Goal: Find specific page/section: Find specific page/section

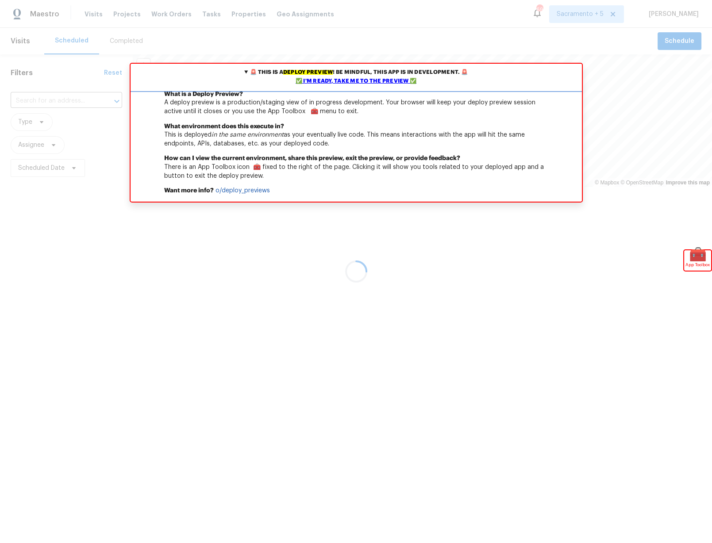
click at [351, 82] on div "✅ I'm ready, take me to the preview ✅" at bounding box center [356, 81] width 447 height 9
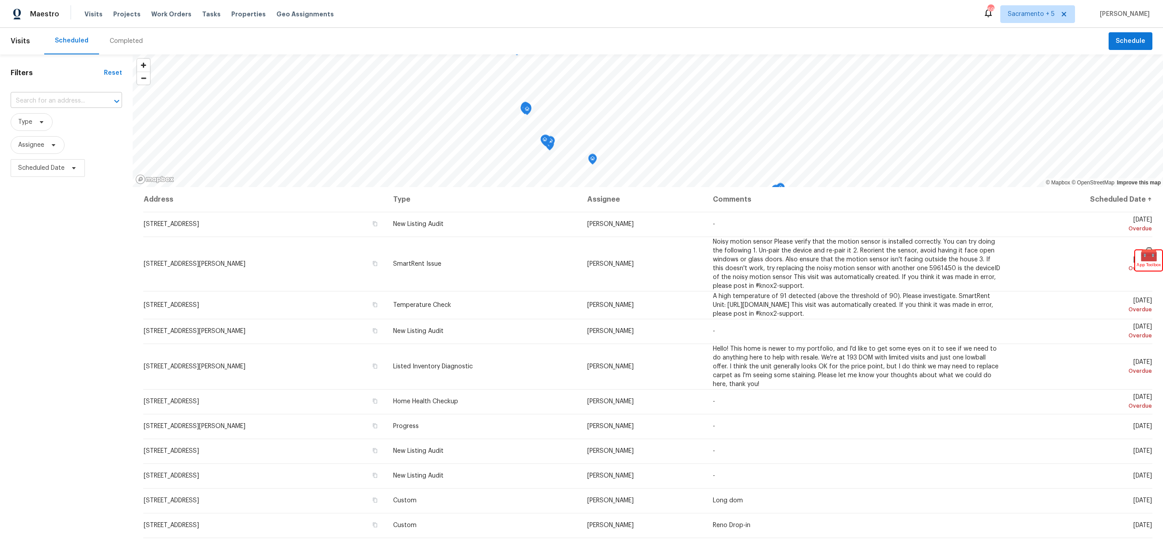
click at [63, 94] on input "text" at bounding box center [54, 101] width 87 height 14
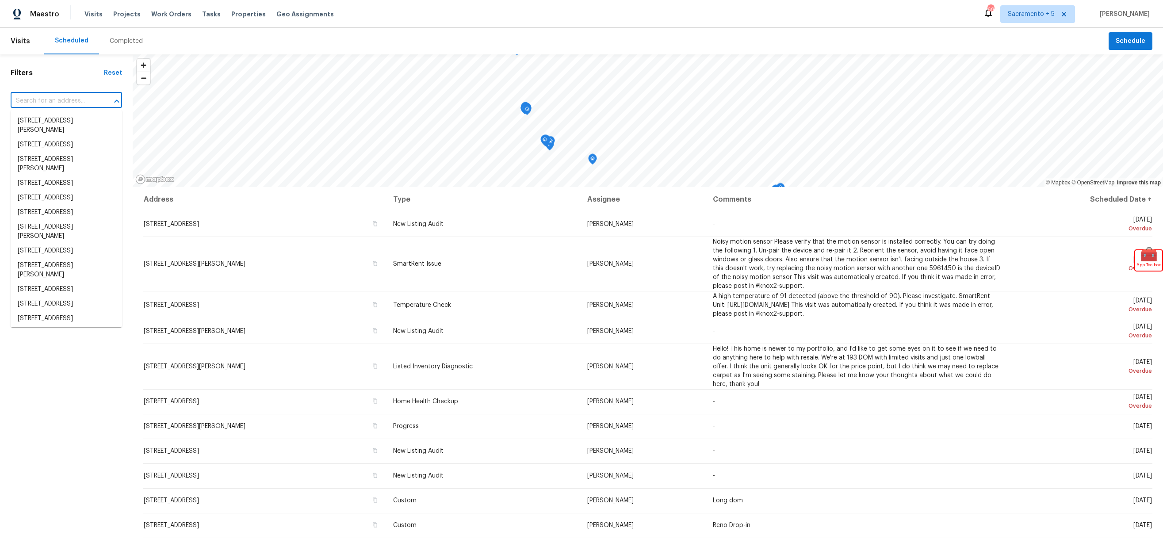
paste input "640 Dean St, Mulberry, FL 33860"
type input "640 Dean St, Mulberry, FL 33860"
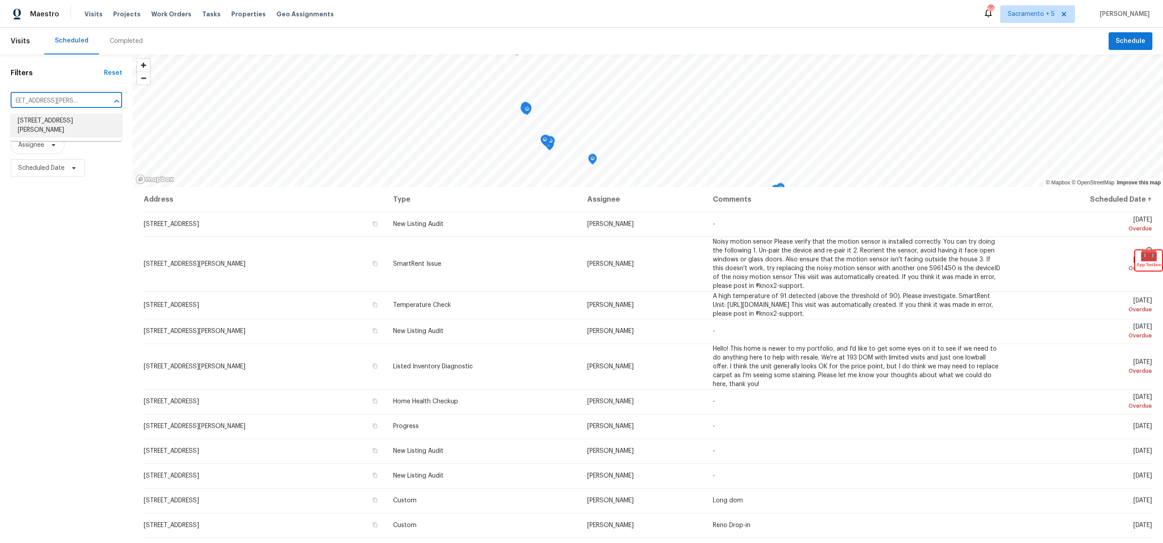
click at [89, 119] on li "640 Dean St, Mulberry, FL 33860" at bounding box center [66, 126] width 111 height 24
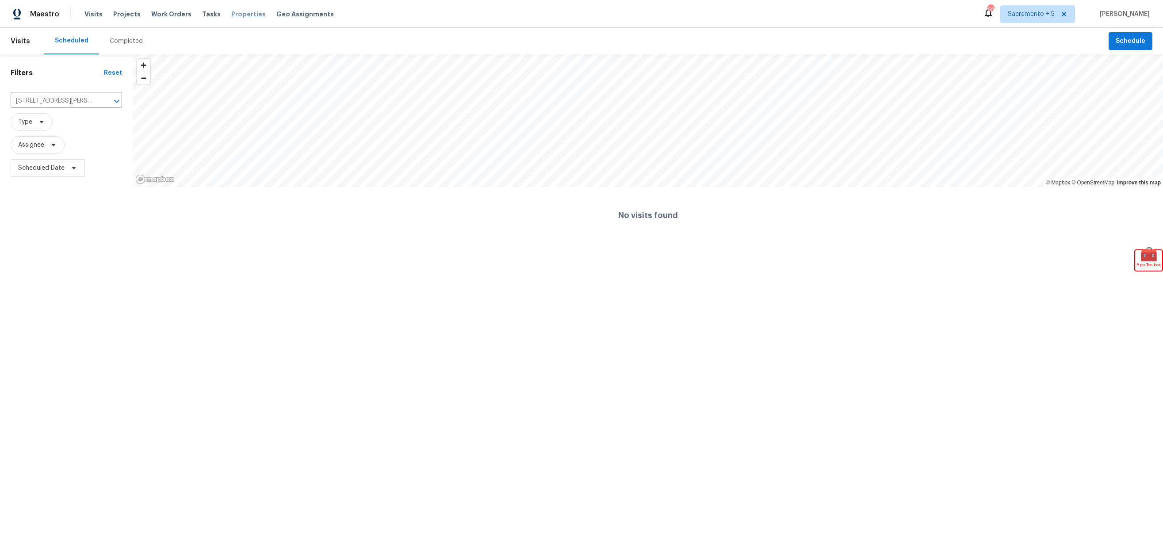
click at [237, 11] on span "Properties" at bounding box center [248, 14] width 34 height 9
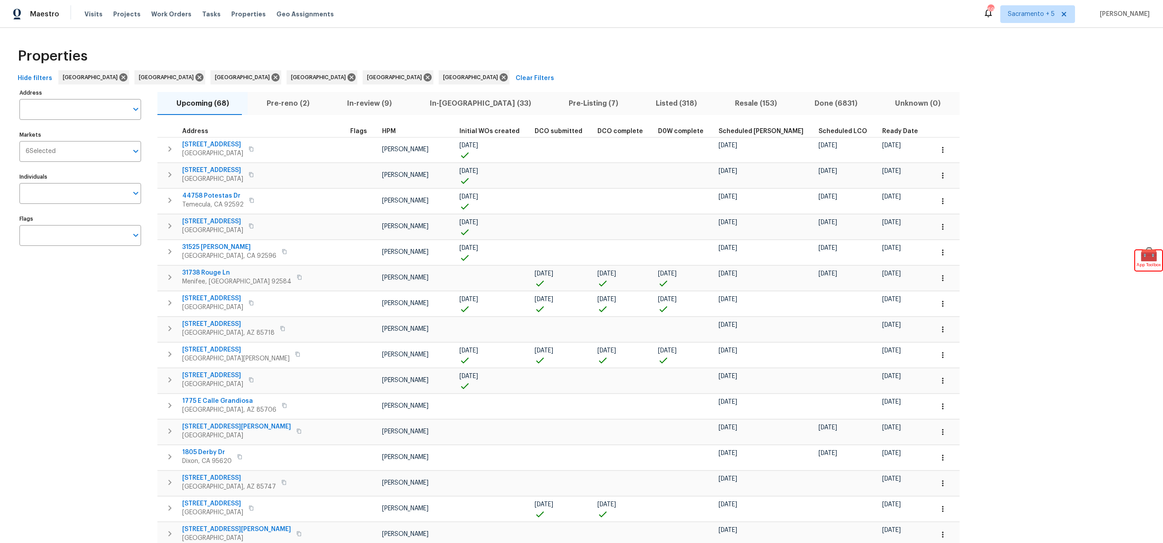
click at [516, 77] on span "Clear Filters" at bounding box center [535, 78] width 38 height 11
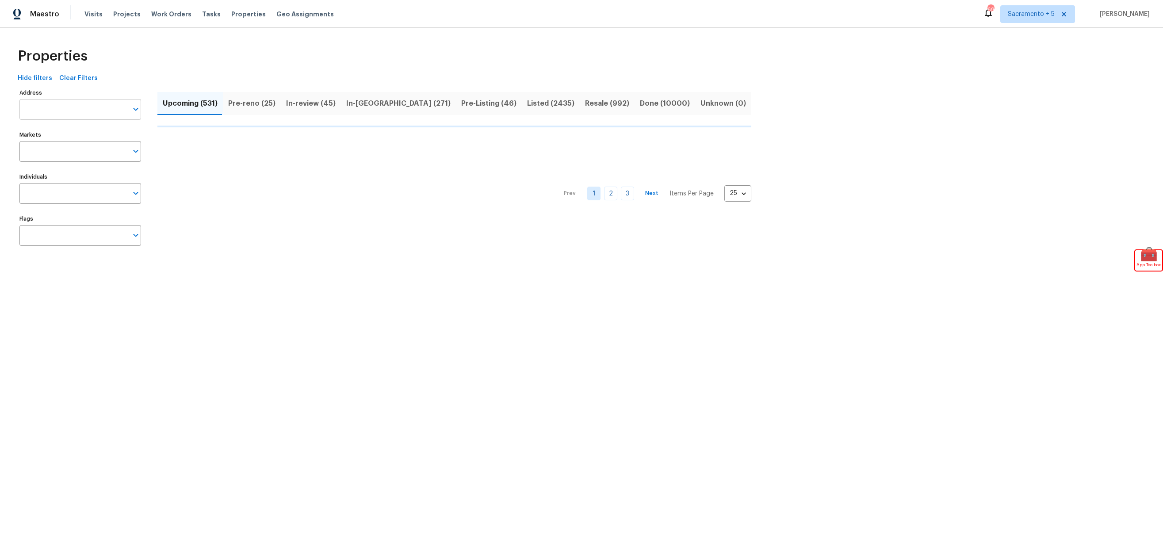
click at [73, 112] on input "Address" at bounding box center [73, 109] width 108 height 21
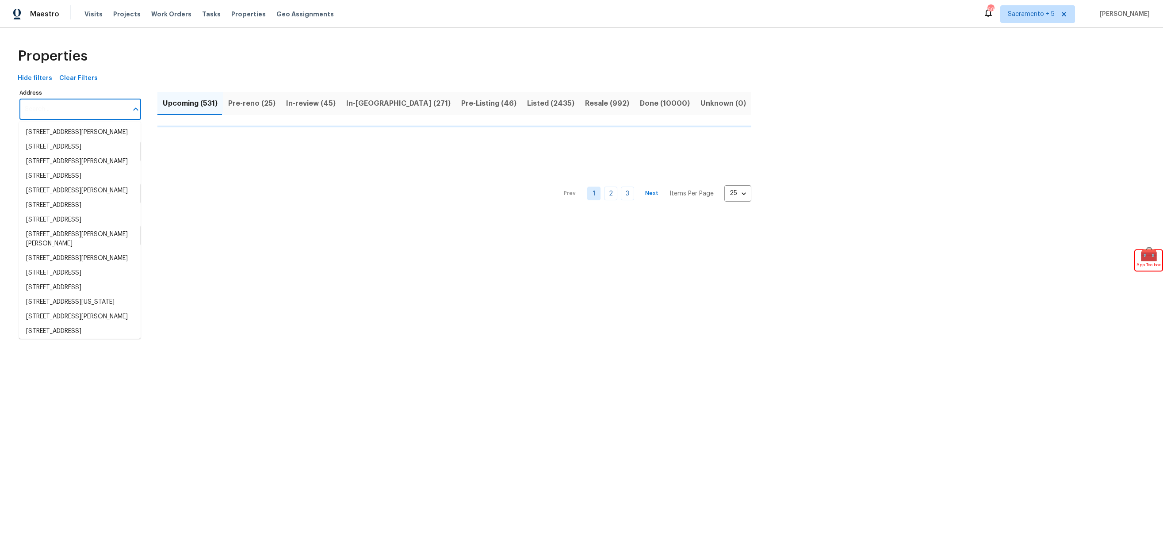
paste input "640 Dean St, Mulberry, FL 33860"
type input "640 Dean St, Mulberry, FL 33860"
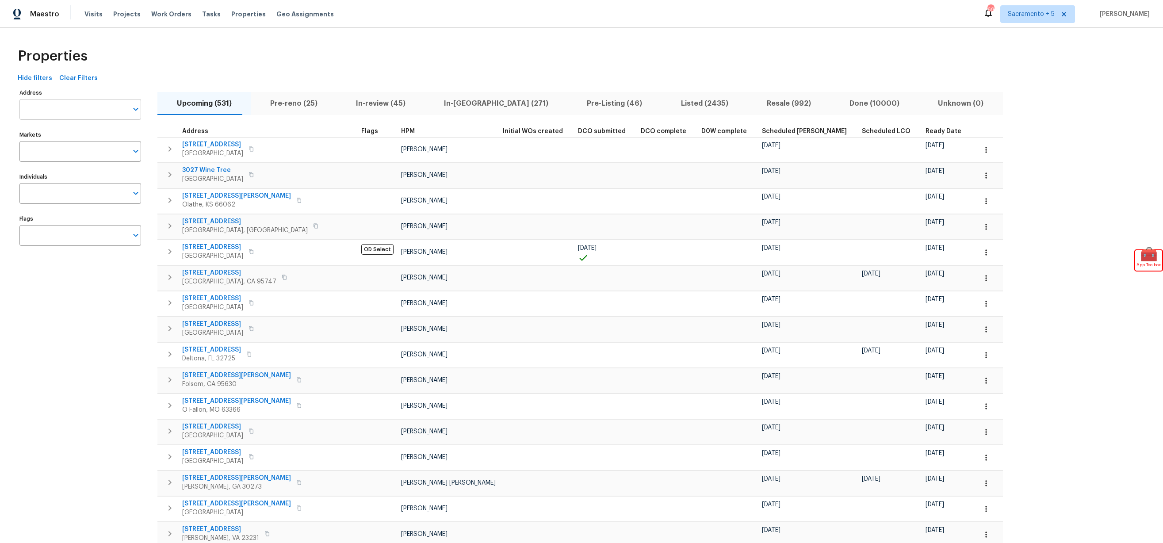
click at [89, 111] on input "Address" at bounding box center [73, 109] width 108 height 21
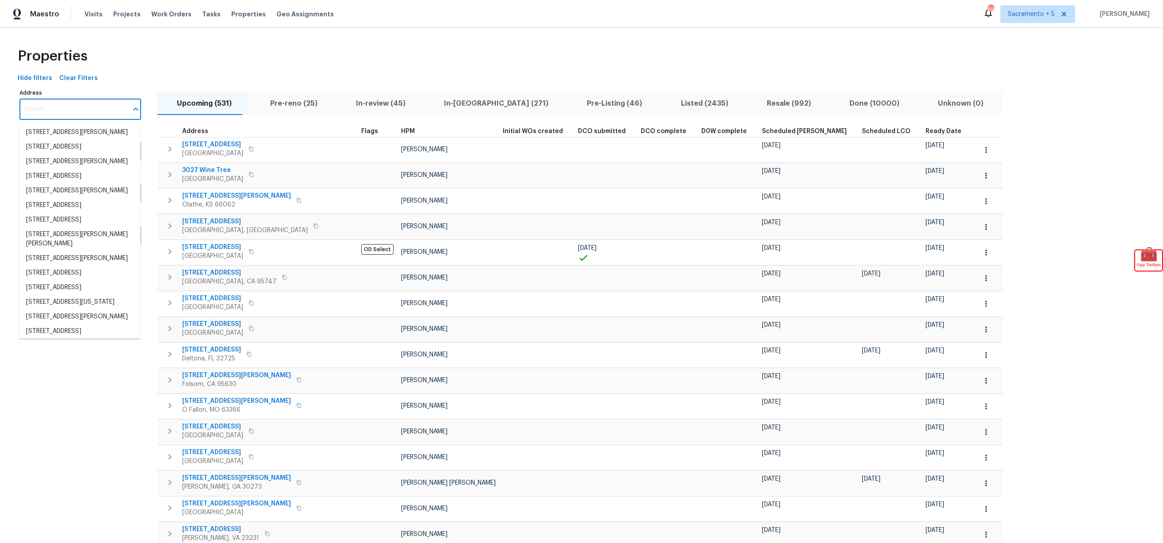
paste input "640 Dean St, Mulberry, FL 33860"
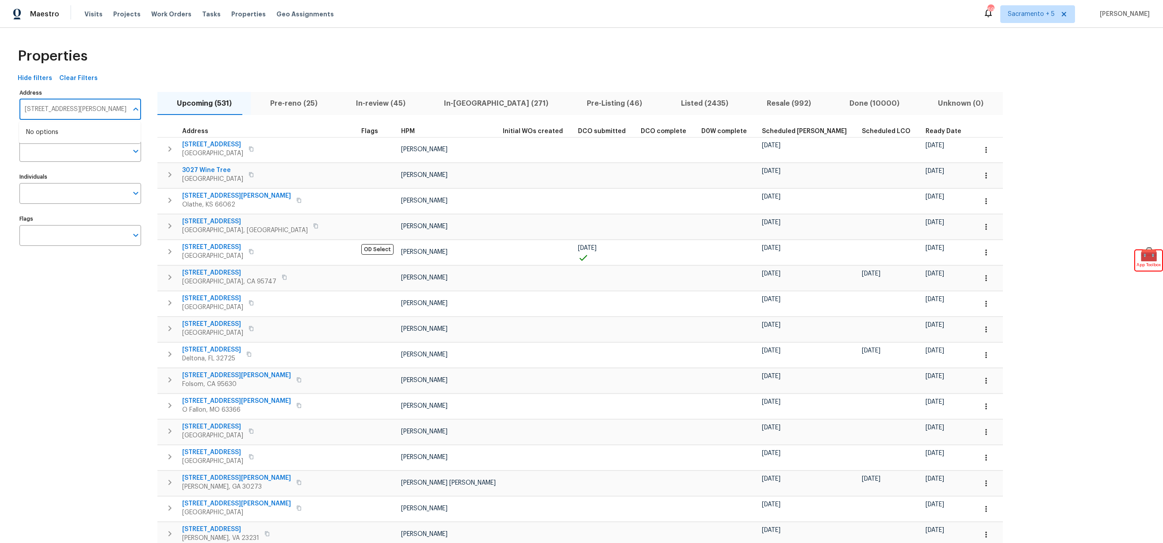
drag, startPoint x: 60, startPoint y: 110, endPoint x: 190, endPoint y: 108, distance: 129.6
click at [190, 108] on div "Address 640 Dean St, Mulberry, FL 33860 Address Markets Markets Individuals Ind…" at bounding box center [581, 443] width 1135 height 713
type input "640 Dean St"
click at [270, 105] on span "Pre-reno (25)" at bounding box center [293, 103] width 75 height 12
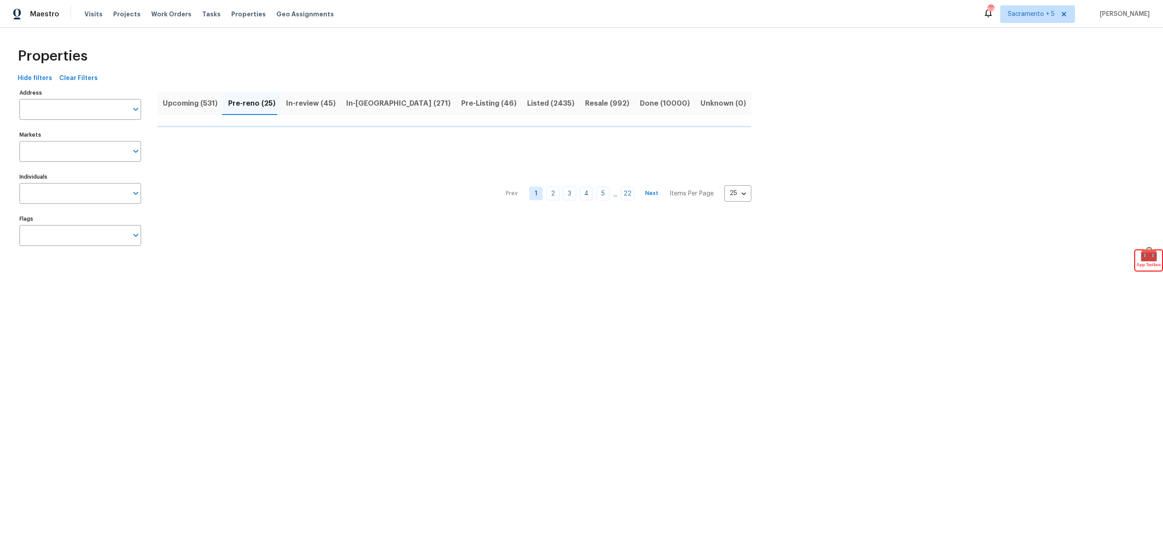
click at [203, 107] on span "Upcoming (531)" at bounding box center [190, 103] width 55 height 12
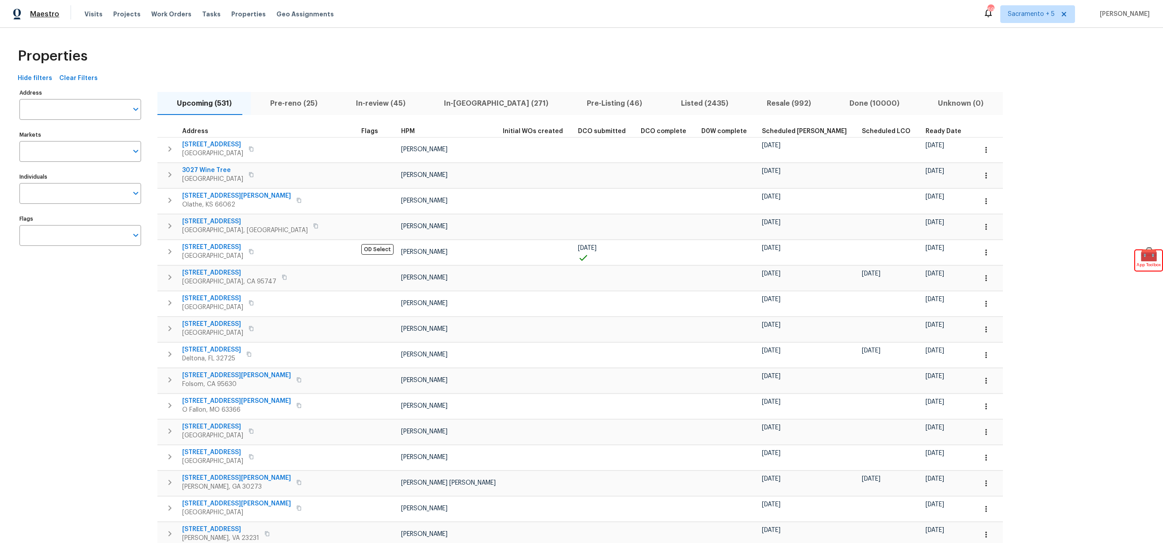
click at [34, 13] on span "Maestro" at bounding box center [44, 14] width 29 height 9
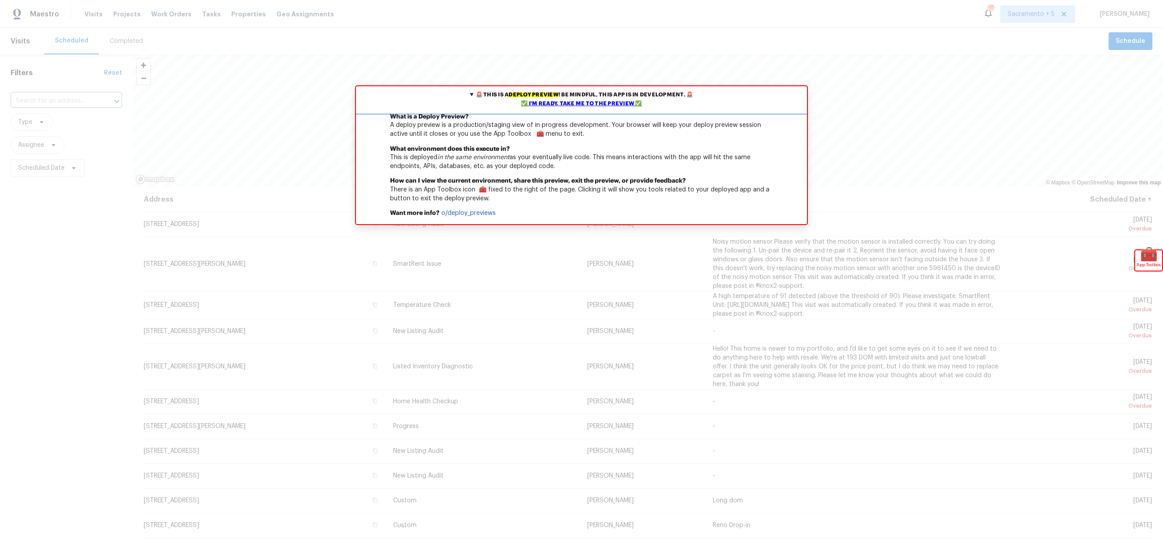
click at [592, 100] on div "✅ I'm ready, take me to the preview ✅" at bounding box center [581, 103] width 447 height 9
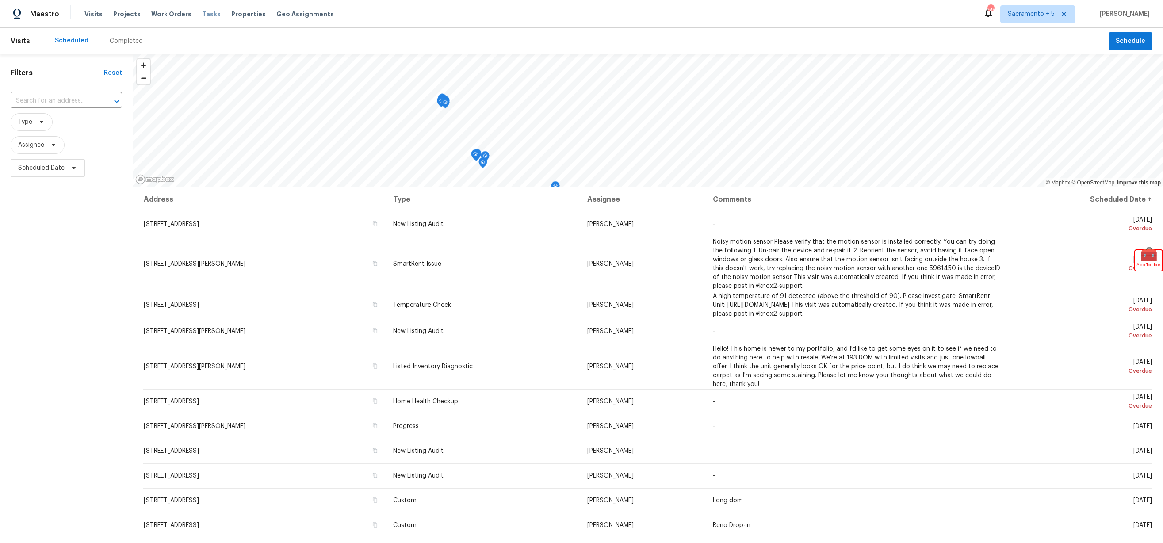
click at [202, 15] on span "Tasks" at bounding box center [211, 14] width 19 height 6
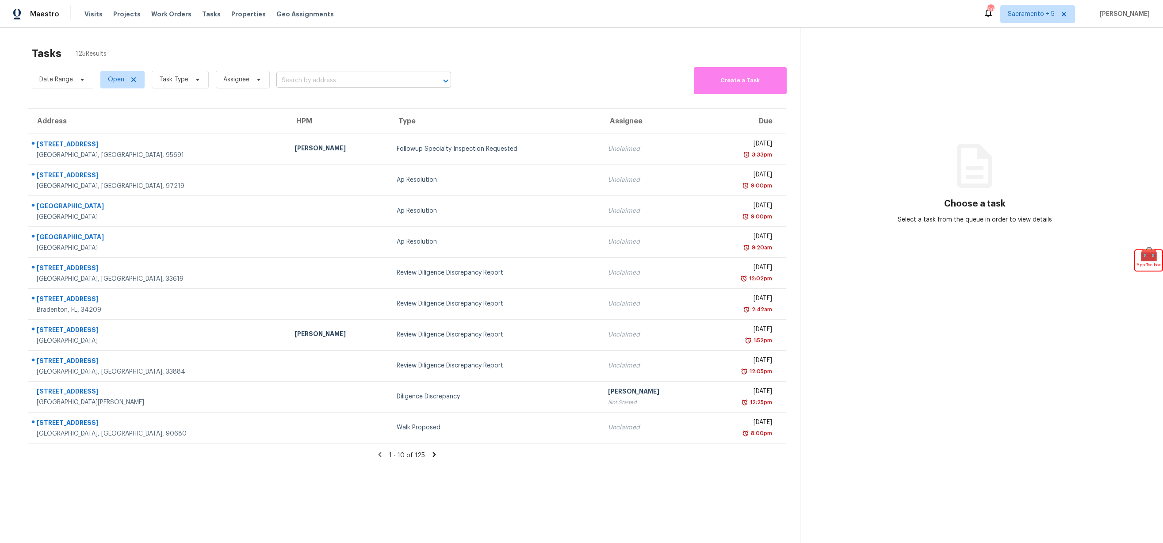
click at [330, 80] on input "text" at bounding box center [351, 81] width 150 height 14
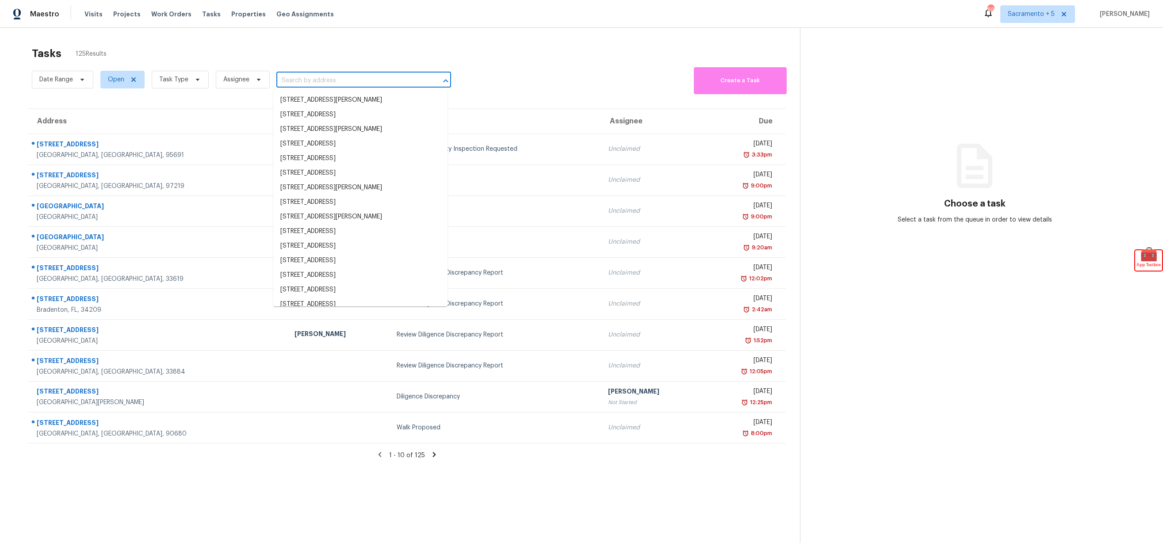
paste input "640 Dean St, Mulberry, FL 33860"
type input "640 Dean St, Mulberry, FL 33860"
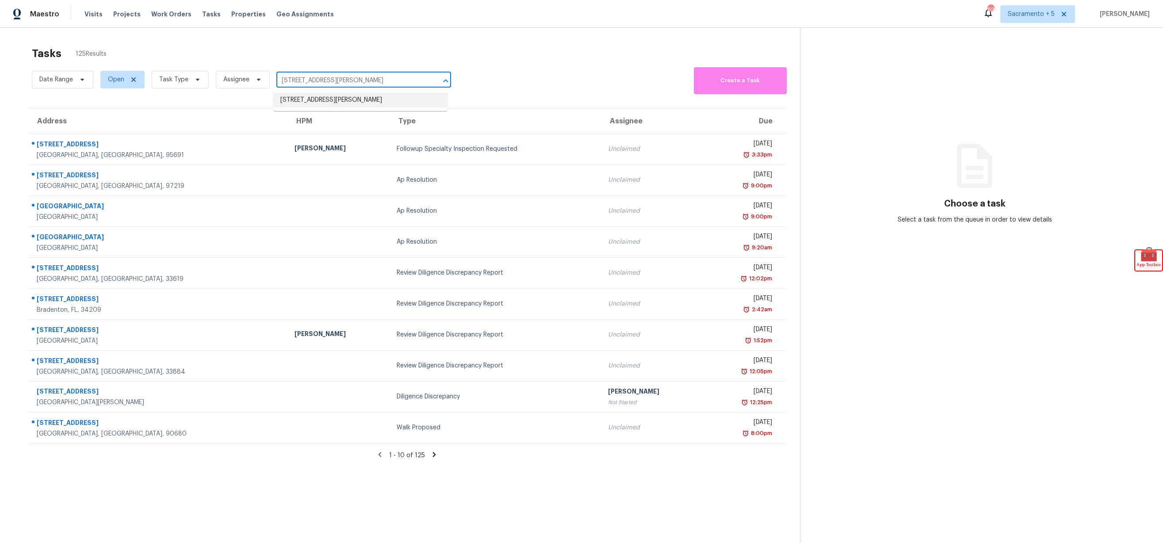
click at [361, 96] on li "640 Dean St, Mulberry, FL 33860" at bounding box center [360, 100] width 174 height 15
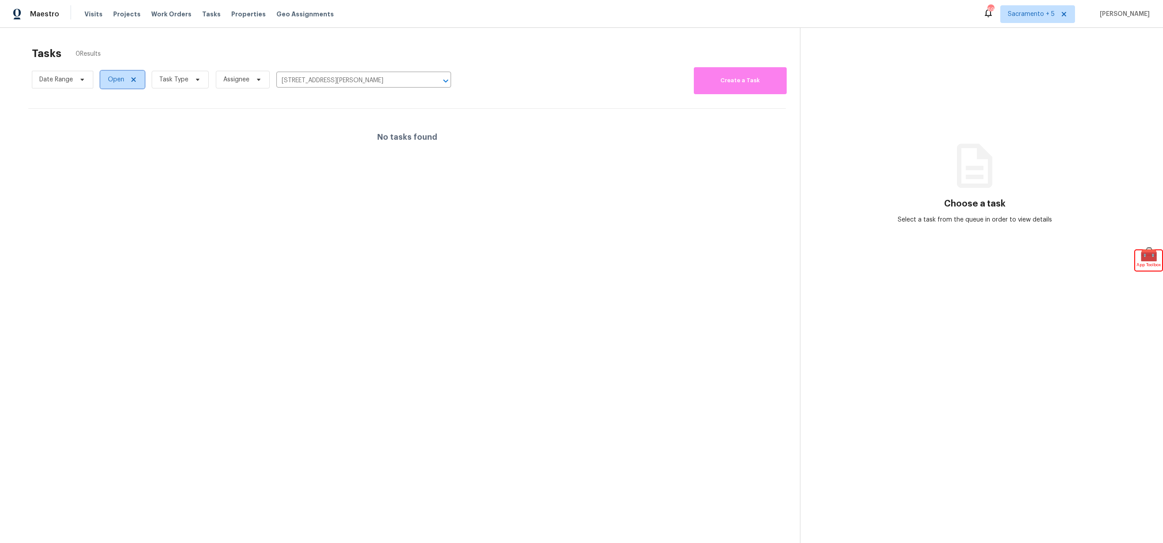
click at [115, 82] on span "Open" at bounding box center [116, 79] width 16 height 9
click at [122, 119] on label "Closed" at bounding box center [121, 117] width 32 height 9
click at [111, 119] on input "Closed" at bounding box center [108, 116] width 6 height 6
checkbox input "true"
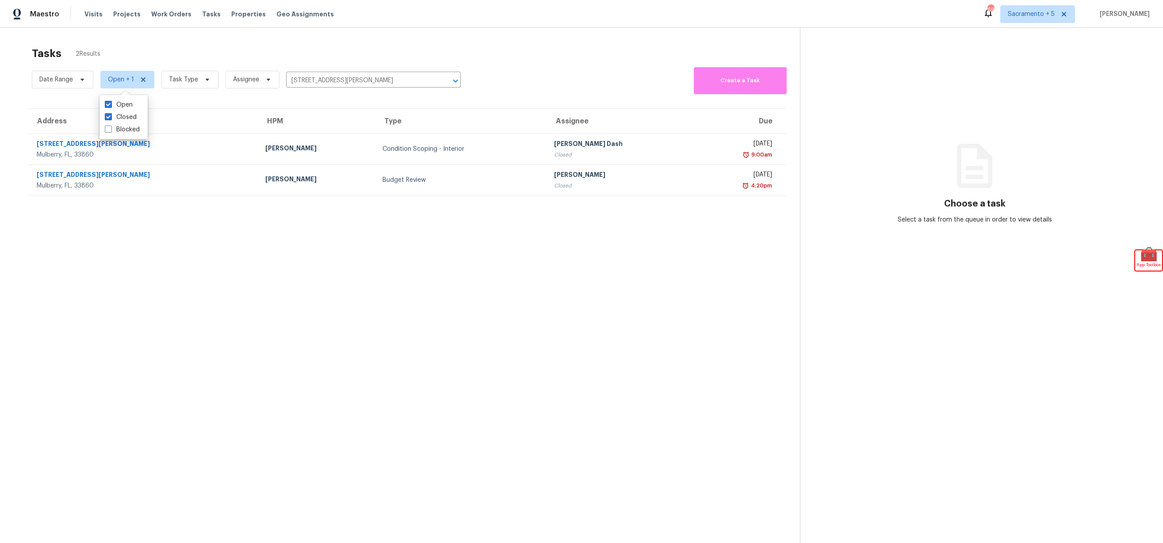
click at [259, 54] on div "Tasks 2 Results" at bounding box center [416, 53] width 768 height 23
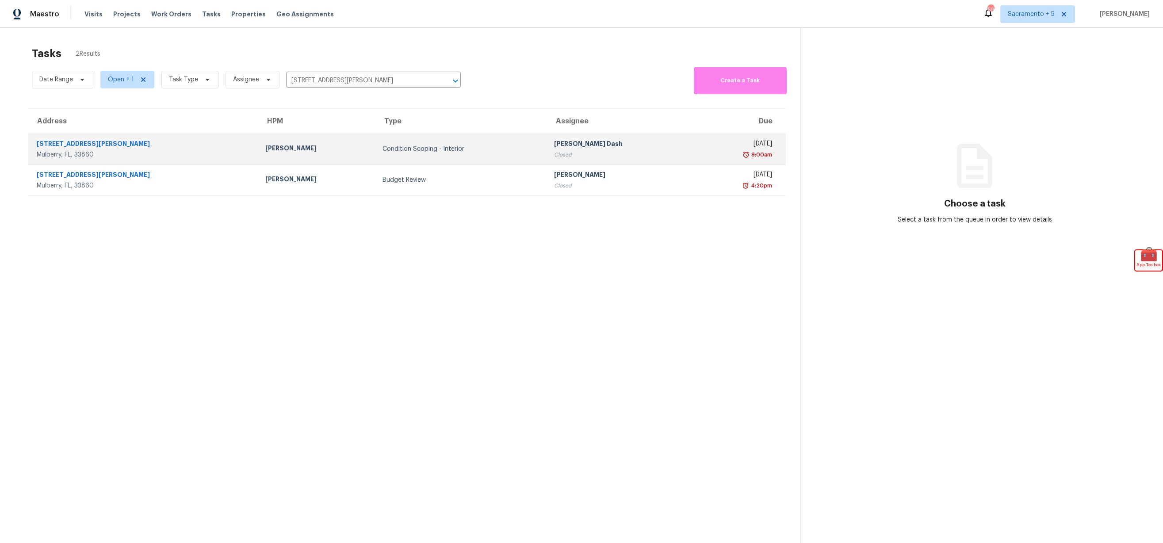
click at [55, 143] on div "640 Dean St" at bounding box center [144, 144] width 214 height 11
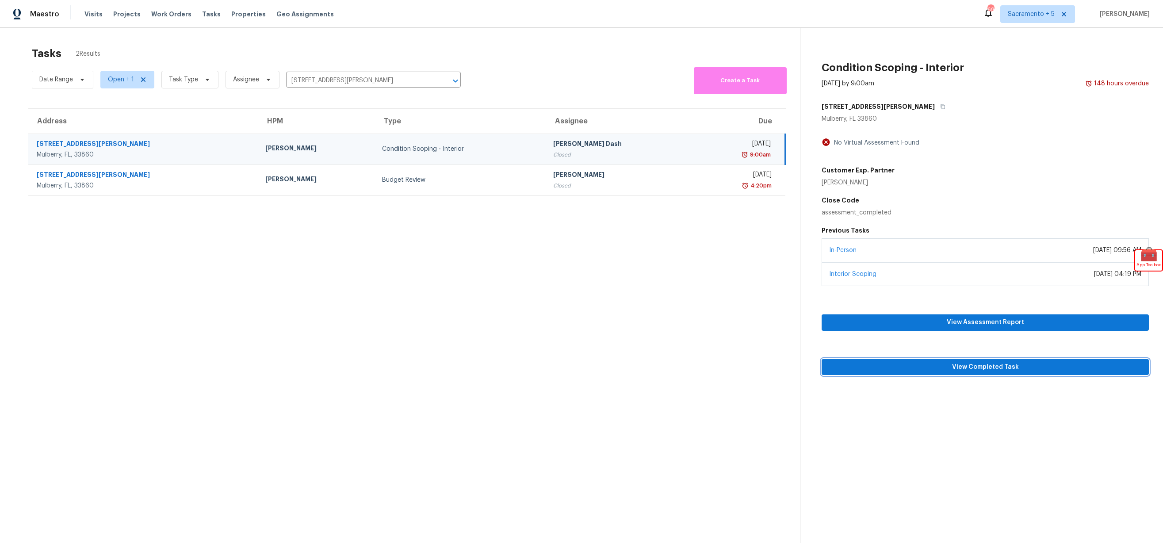
click at [972, 370] on span "View Completed Task" at bounding box center [985, 367] width 313 height 11
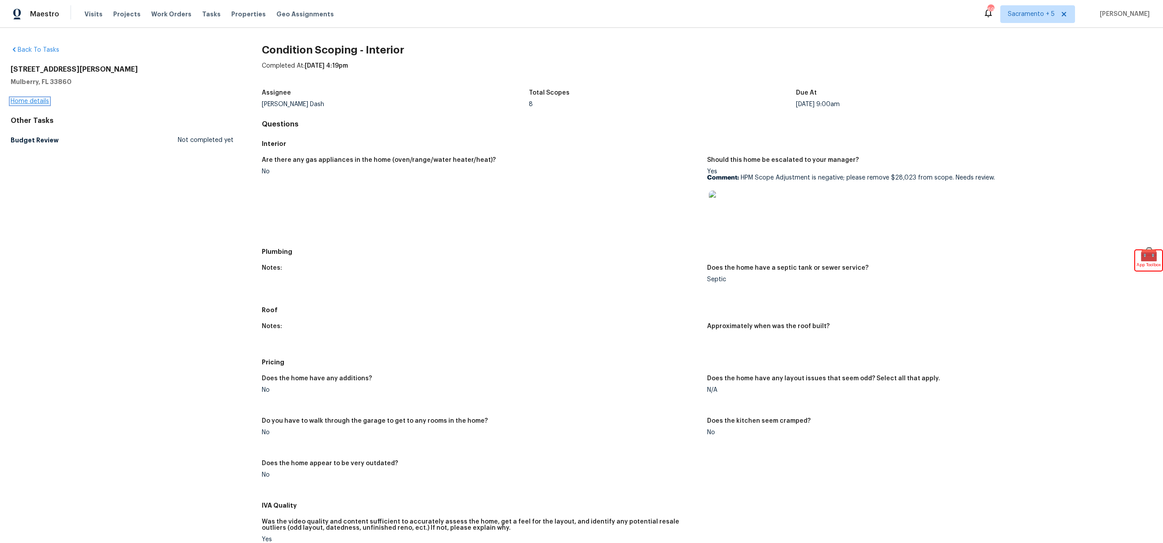
click at [37, 99] on link "Home details" at bounding box center [30, 101] width 38 height 6
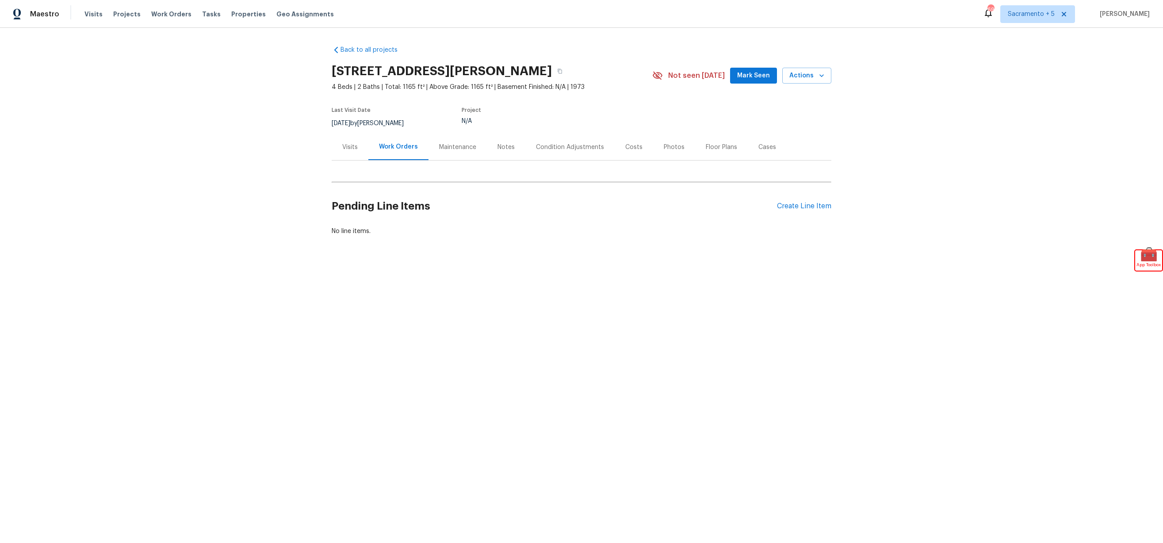
click at [576, 143] on div "Condition Adjustments" at bounding box center [570, 147] width 68 height 9
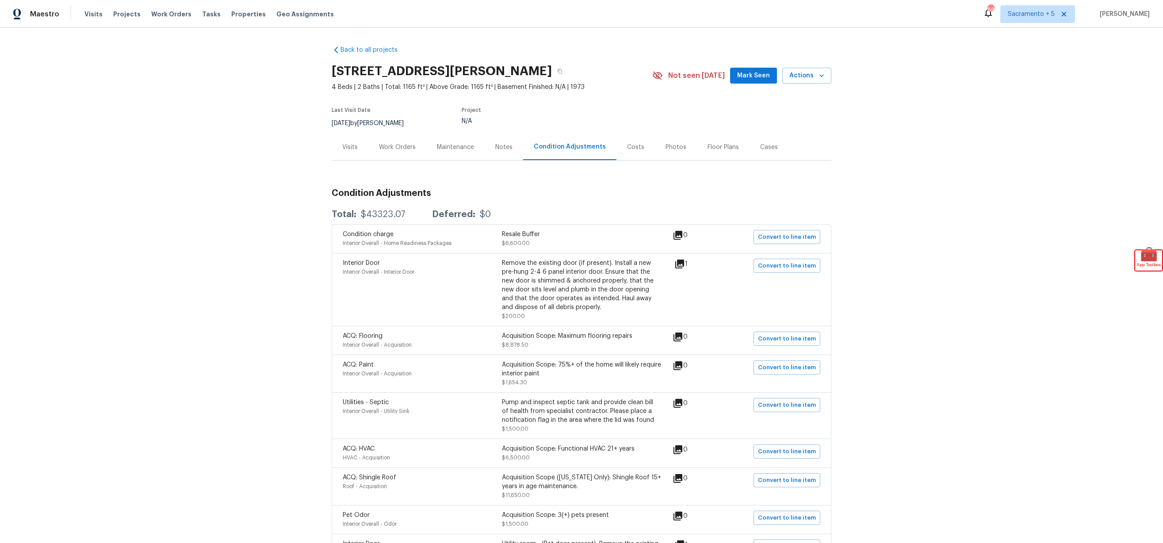
click at [634, 146] on div "Costs" at bounding box center [635, 147] width 17 height 9
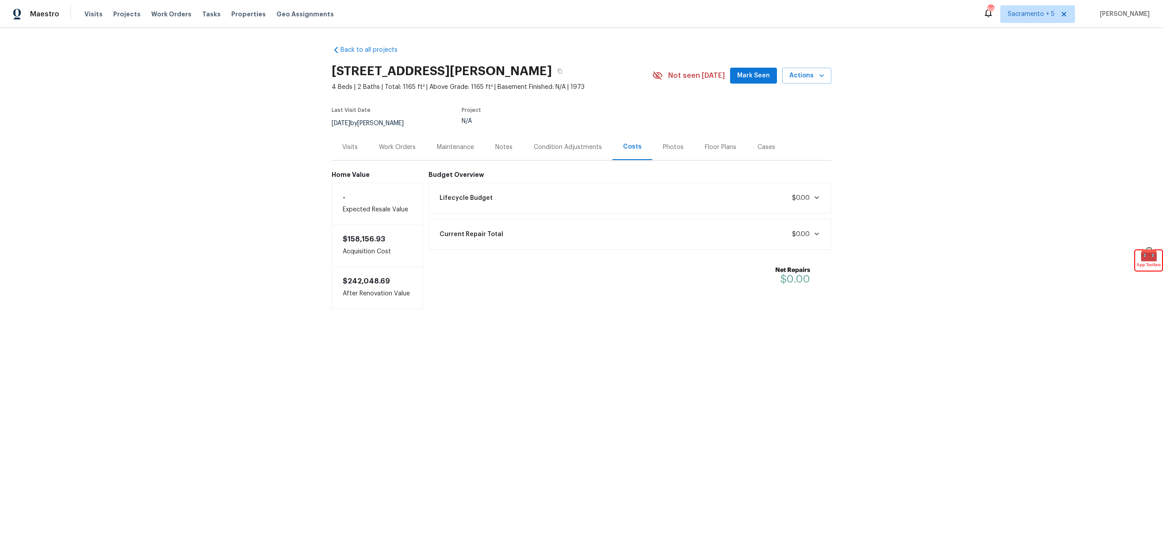
click at [815, 199] on icon at bounding box center [816, 197] width 7 height 7
click at [810, 326] on span at bounding box center [815, 325] width 11 height 7
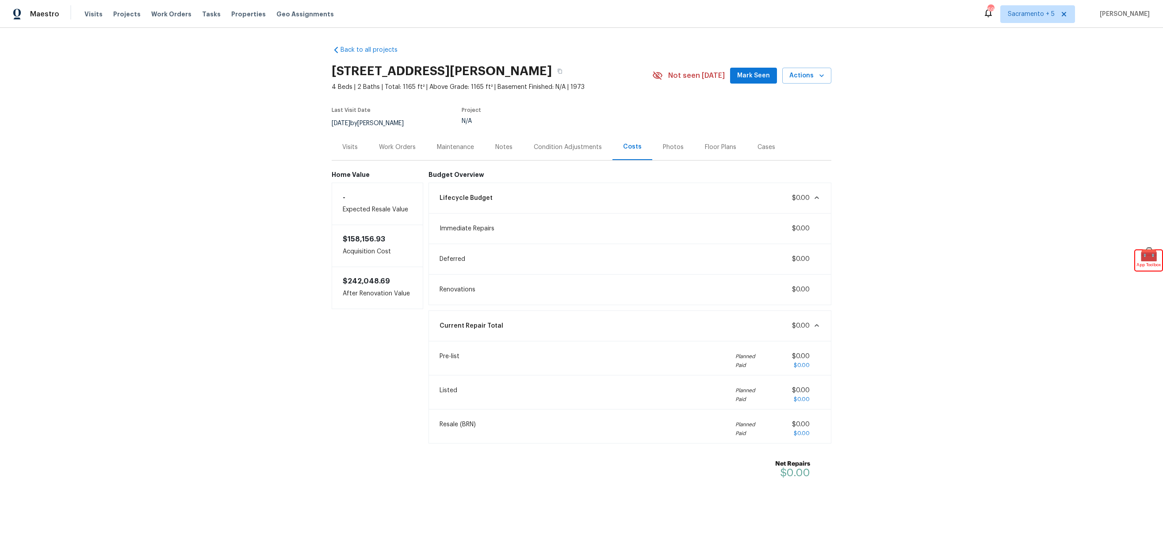
click at [569, 149] on div "Condition Adjustments" at bounding box center [568, 147] width 68 height 9
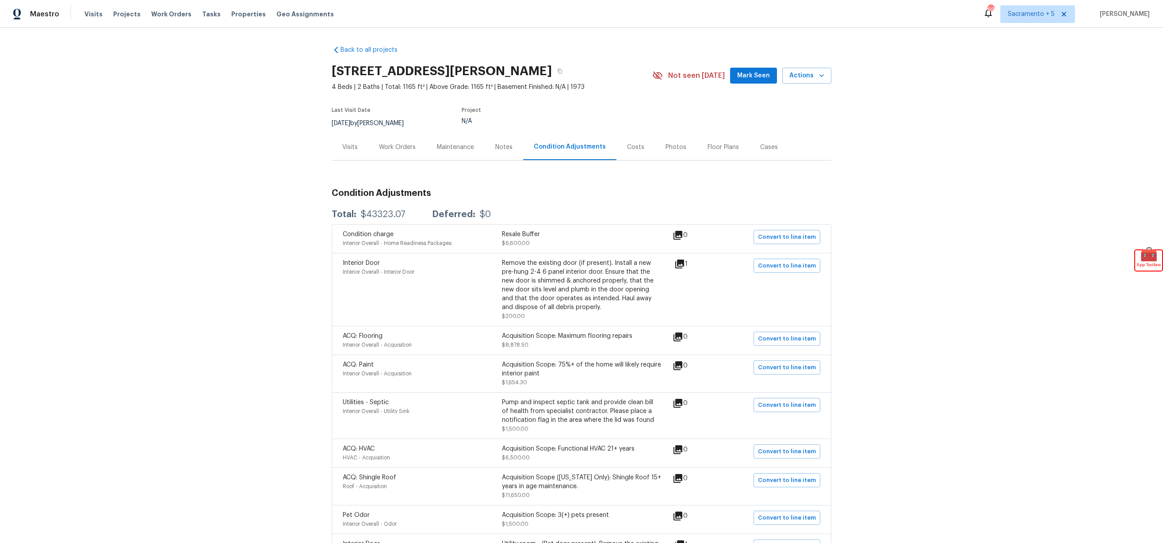
click at [629, 149] on div "Costs" at bounding box center [635, 147] width 17 height 9
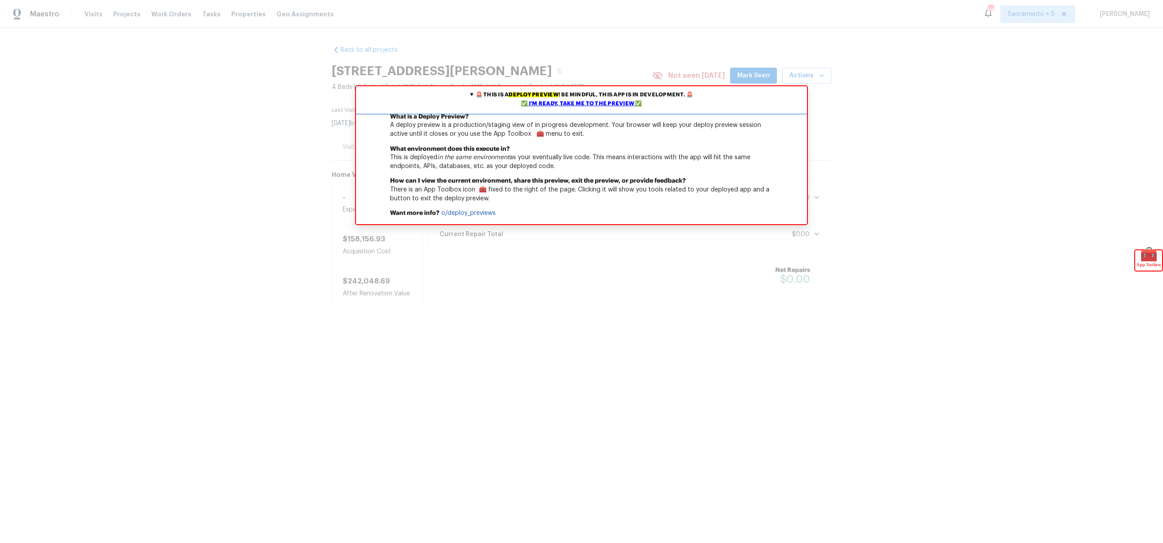
click at [606, 103] on div "✅ I'm ready, take me to the preview ✅" at bounding box center [581, 103] width 447 height 9
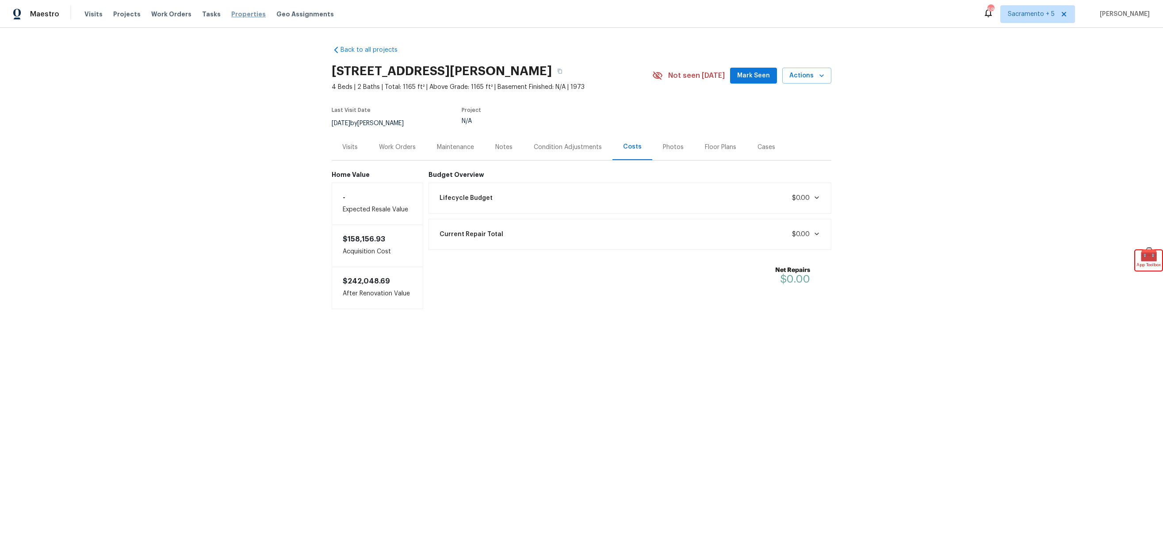
click at [240, 16] on span "Properties" at bounding box center [248, 14] width 34 height 9
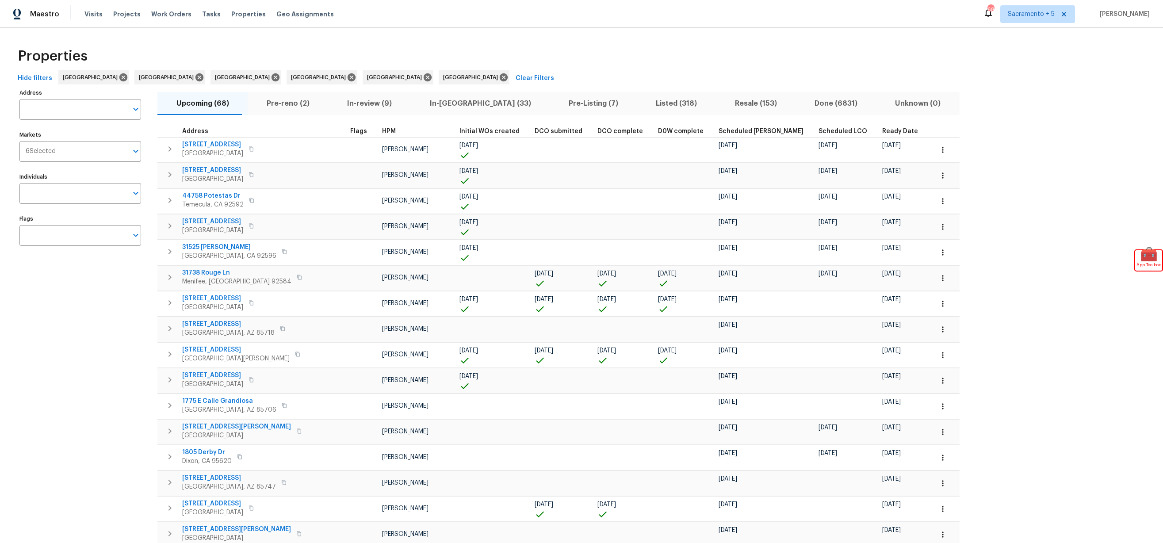
click at [555, 103] on span "Pre-Listing (7)" at bounding box center [593, 103] width 77 height 12
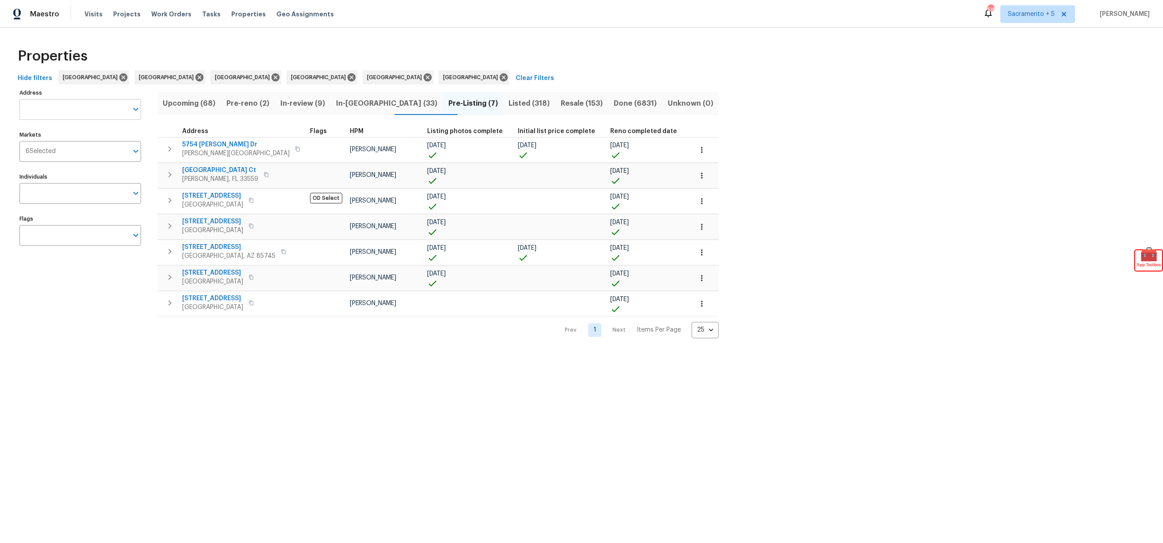
click at [48, 109] on input "Address" at bounding box center [73, 109] width 108 height 21
paste input "640 Dean St, Mulberry, FL 33860"
type input "640 Dean St, Mulberry, FL 33860"
click at [9, 116] on div "Properties Hide filters Sacramento Tucson Tampa Riverside Los Angeles Portland …" at bounding box center [581, 190] width 1163 height 325
click at [213, 167] on span "23910 Lake Bark Ct" at bounding box center [220, 170] width 76 height 9
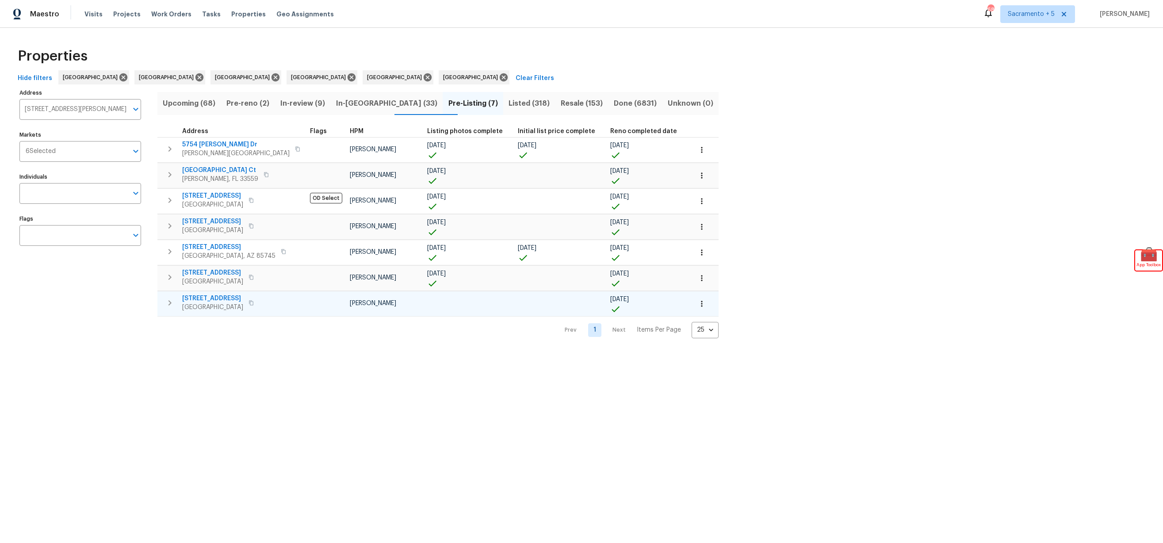
click at [205, 294] on span "3119 78th Ave E" at bounding box center [212, 298] width 61 height 9
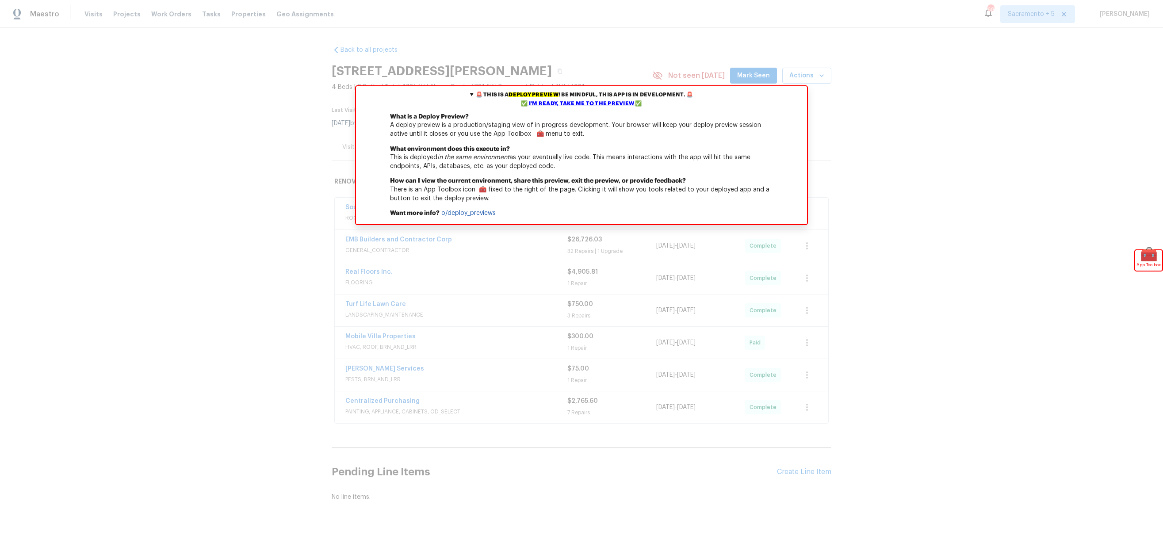
click at [211, 179] on div "Back to all projects [STREET_ADDRESS][PERSON_NAME] 4 Beds | 2 Baths | Total: 17…" at bounding box center [581, 285] width 1163 height 515
click at [211, 178] on div "Back to all projects [STREET_ADDRESS][PERSON_NAME] 4 Beds | 2 Baths | Total: 17…" at bounding box center [581, 285] width 1163 height 515
click at [548, 99] on div "✅ I'm ready, take me to the preview ✅" at bounding box center [581, 103] width 447 height 9
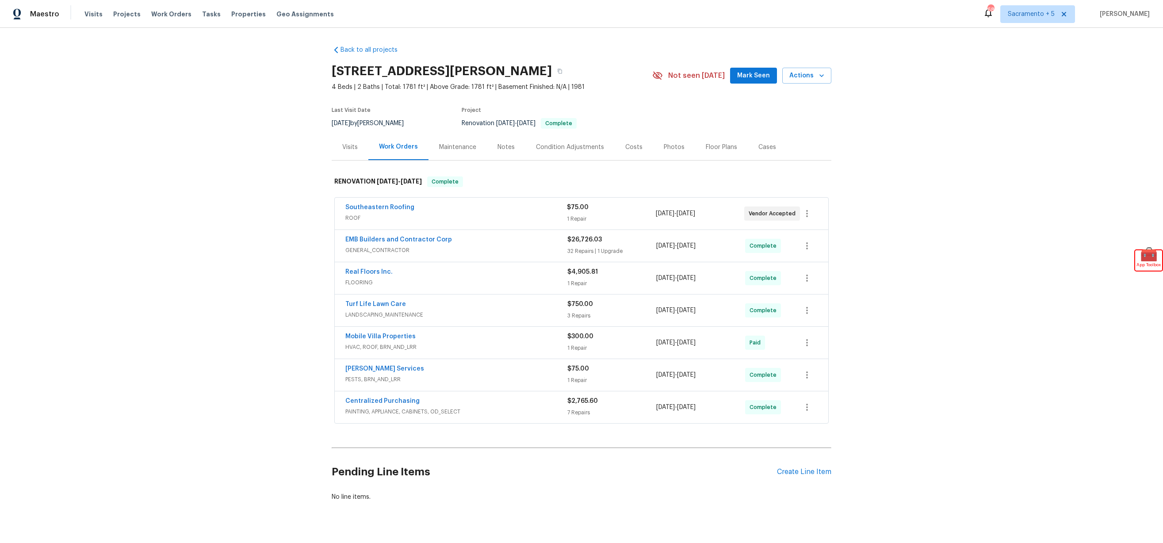
click at [627, 148] on div "Costs" at bounding box center [633, 147] width 17 height 9
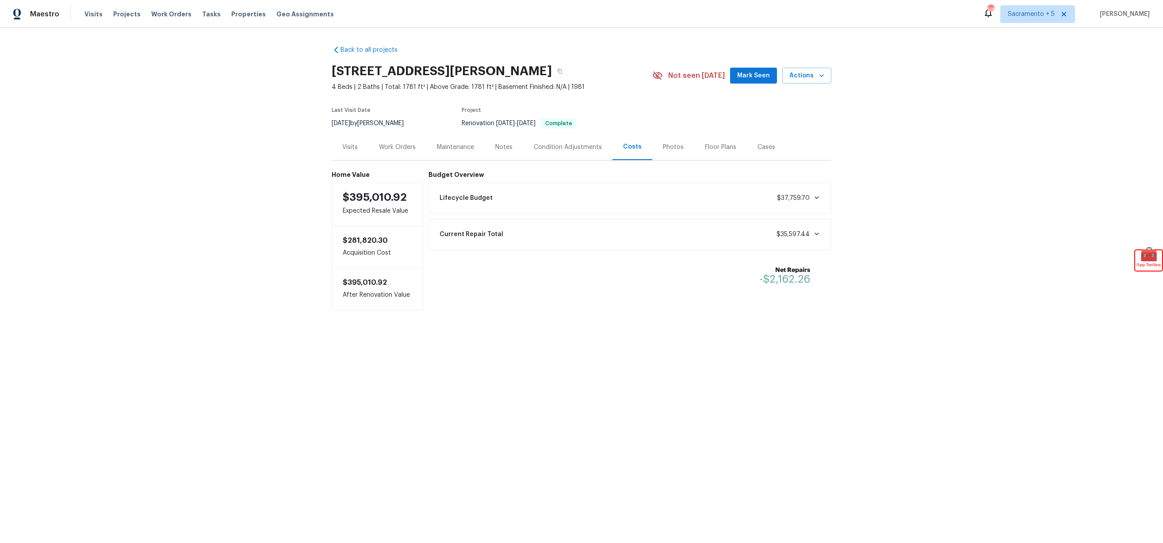
click at [527, 197] on div "Lifecycle Budget $37,759.70" at bounding box center [630, 197] width 392 height 19
click at [557, 145] on div "Condition Adjustments" at bounding box center [568, 147] width 68 height 9
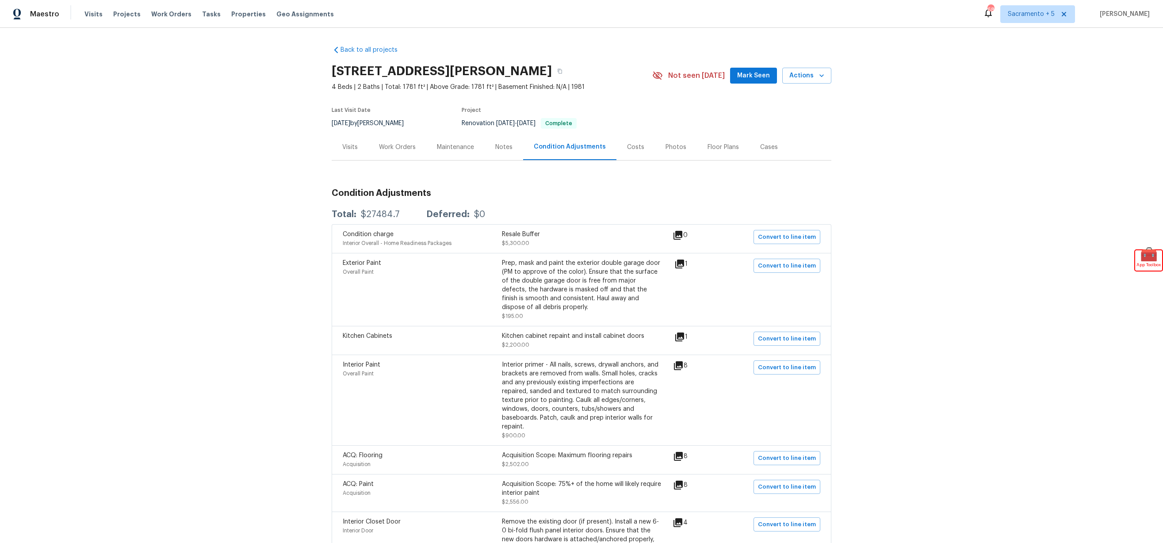
click at [631, 143] on div "Costs" at bounding box center [635, 147] width 17 height 9
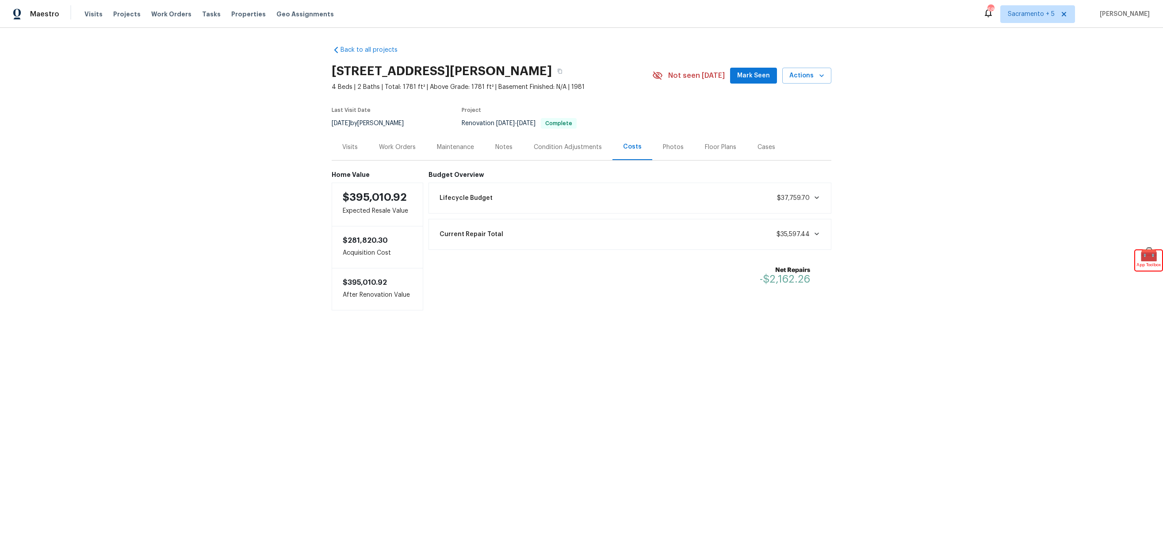
click at [633, 190] on div "Lifecycle Budget $37,759.70" at bounding box center [630, 197] width 392 height 19
click at [570, 319] on div "Current Repair Total $35,597.44" at bounding box center [630, 325] width 392 height 19
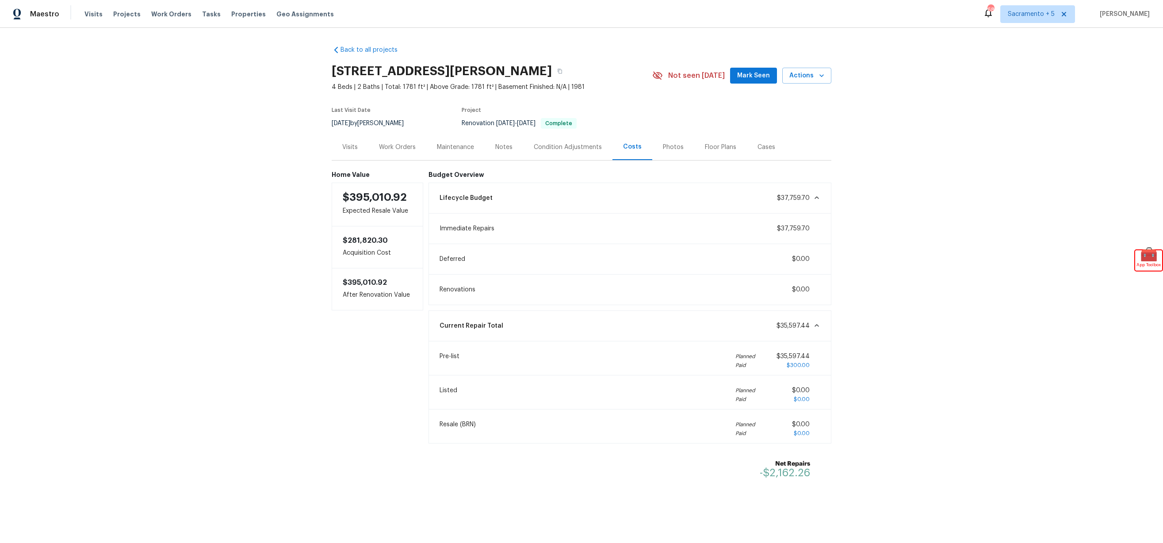
click at [556, 147] on div "Condition Adjustments" at bounding box center [568, 147] width 68 height 9
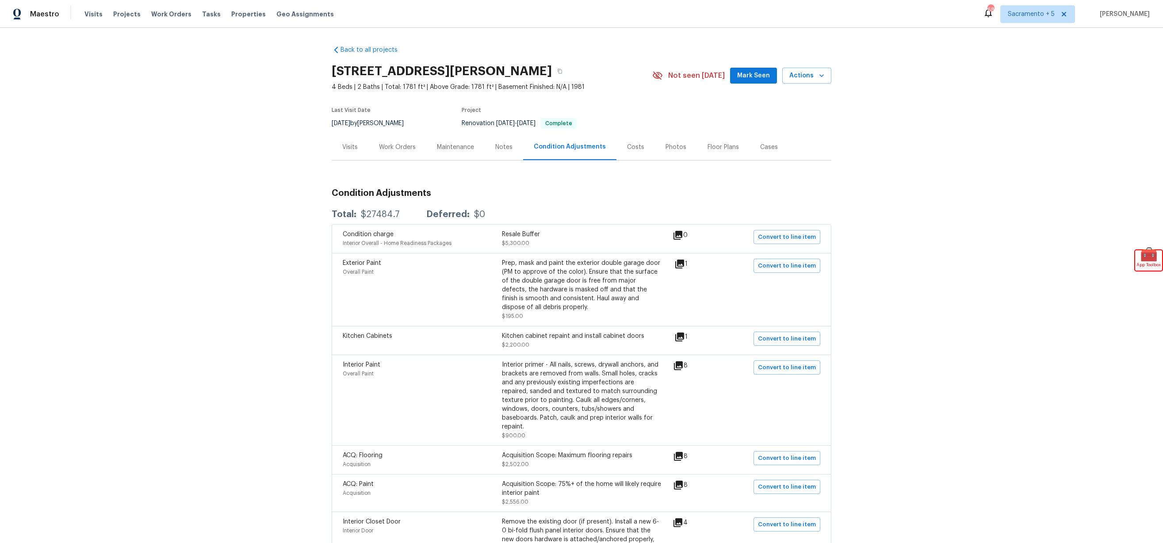
click at [341, 149] on div "Visits" at bounding box center [350, 147] width 37 height 26
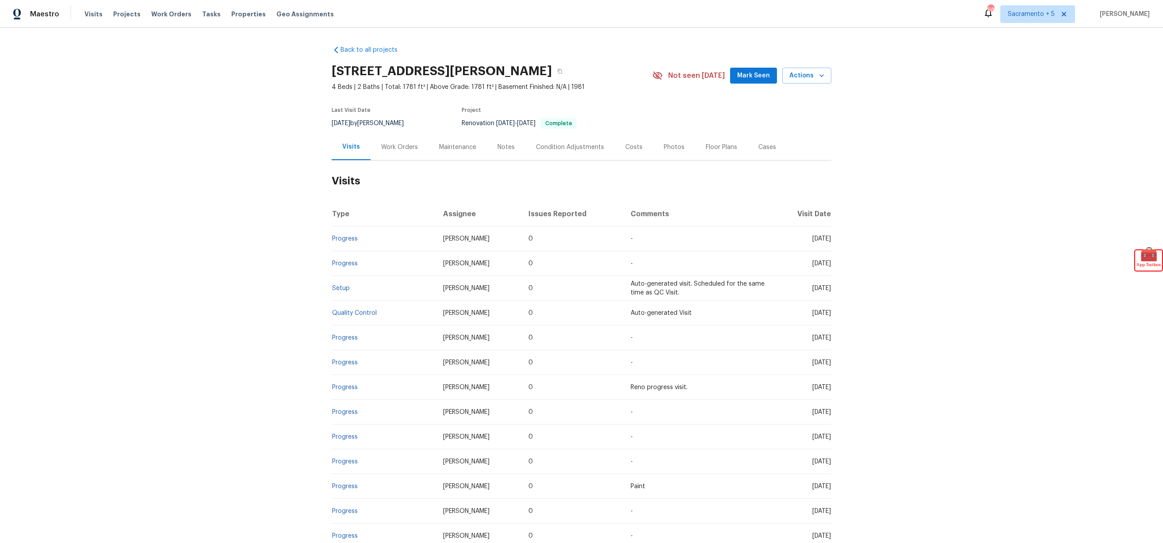
click at [638, 148] on div "Costs" at bounding box center [633, 147] width 17 height 9
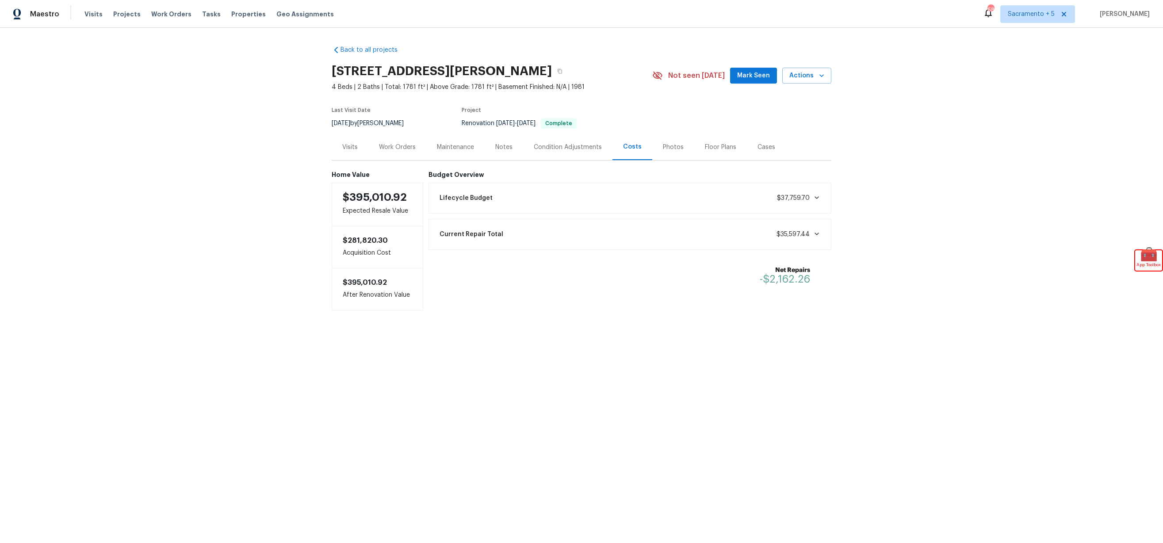
click at [612, 197] on div "Lifecycle Budget $37,759.70" at bounding box center [630, 197] width 392 height 19
click at [670, 149] on div "Photos" at bounding box center [673, 147] width 21 height 9
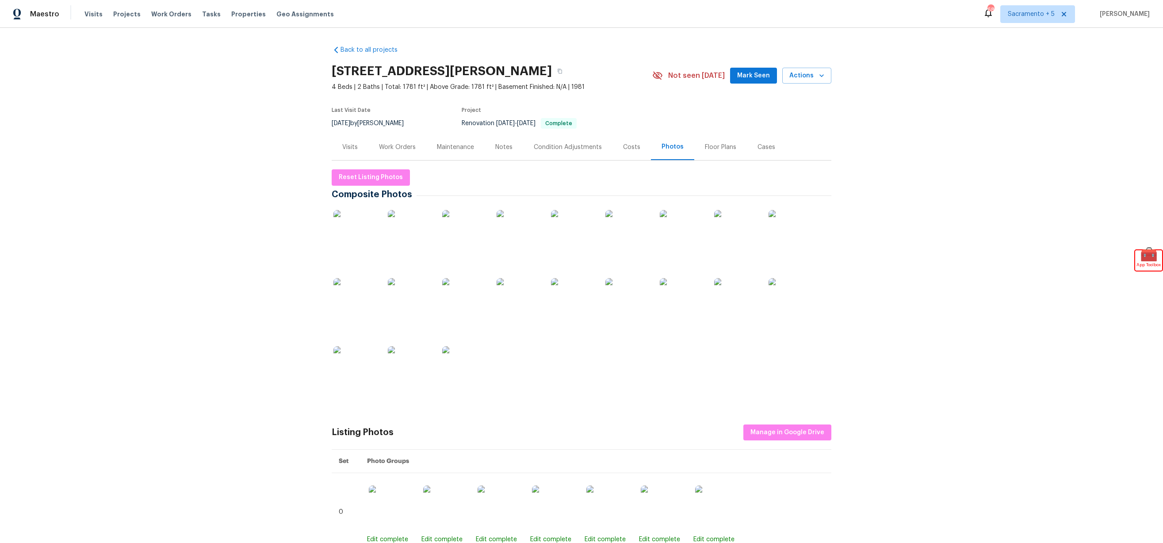
click at [348, 141] on div "Visits" at bounding box center [350, 147] width 37 height 26
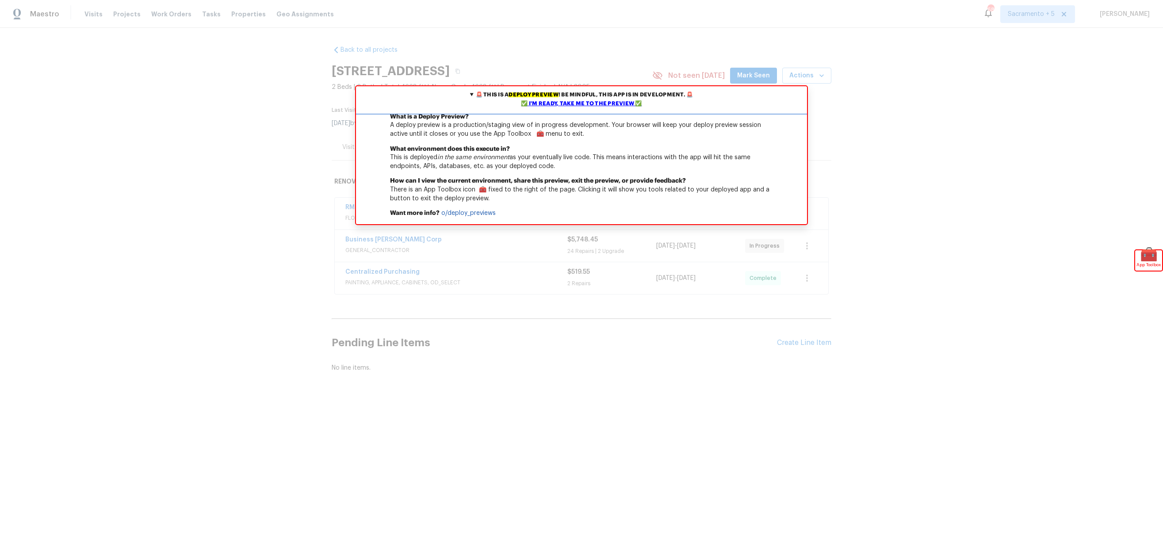
click at [578, 102] on div "✅ I'm ready, take me to the preview ✅" at bounding box center [581, 103] width 447 height 9
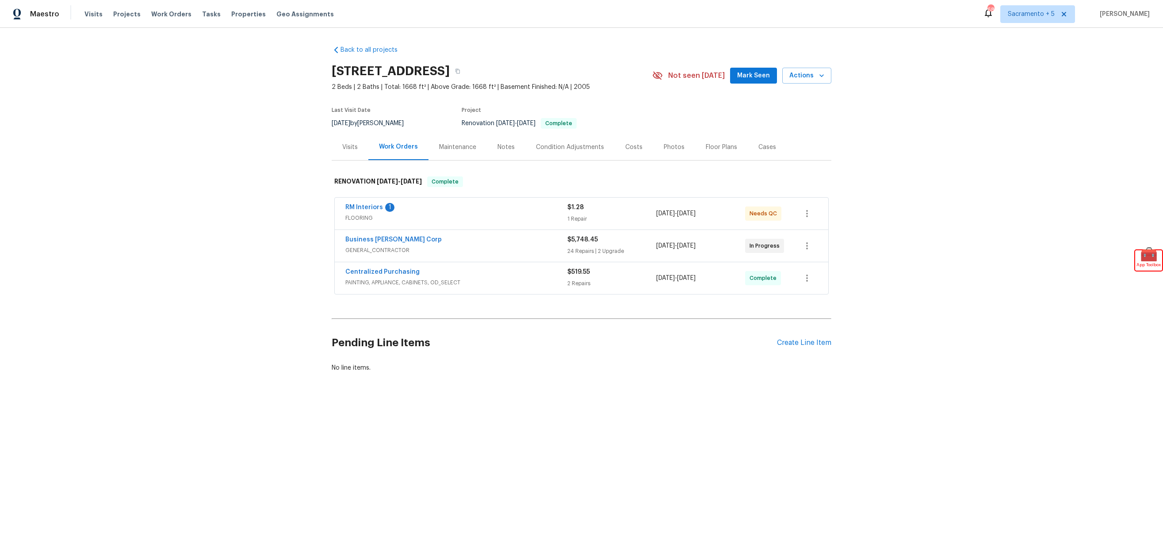
click at [551, 140] on div "Condition Adjustments" at bounding box center [569, 147] width 89 height 26
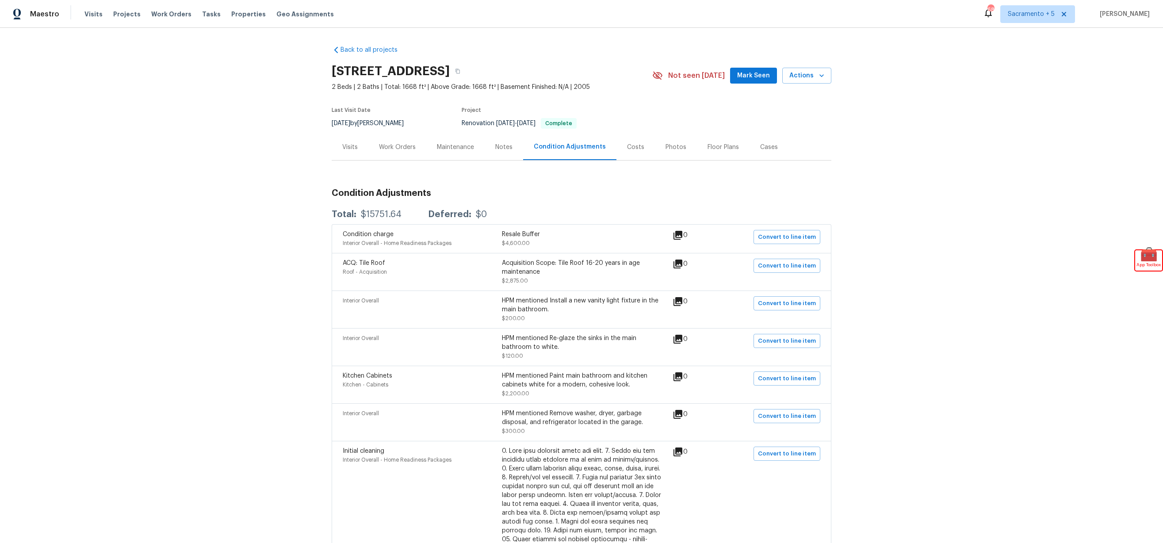
click at [636, 146] on div "Costs" at bounding box center [635, 147] width 17 height 9
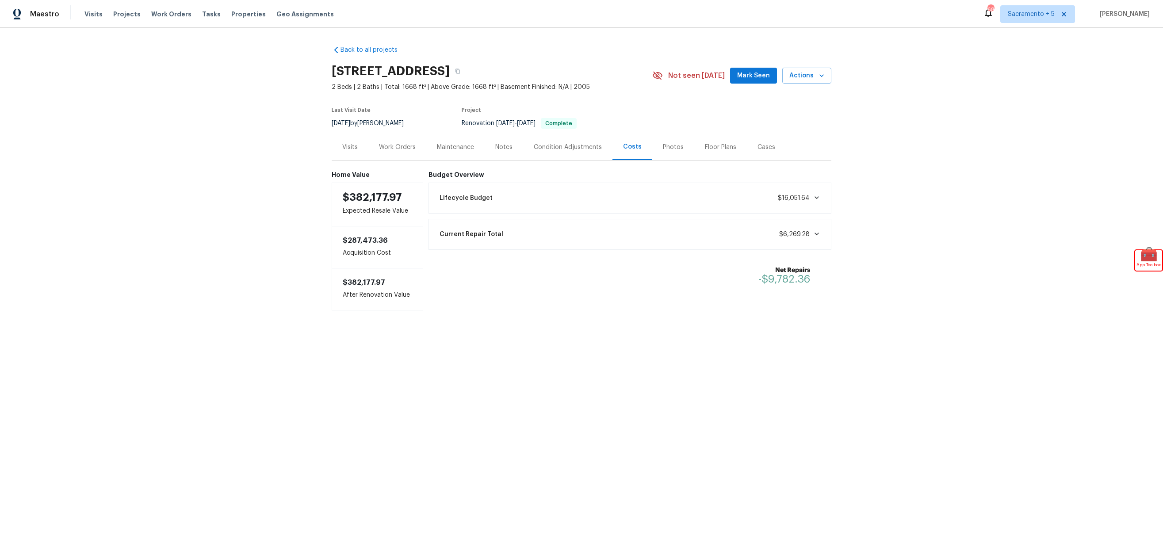
click at [572, 199] on div "Lifecycle Budget $16,051.64" at bounding box center [630, 197] width 392 height 19
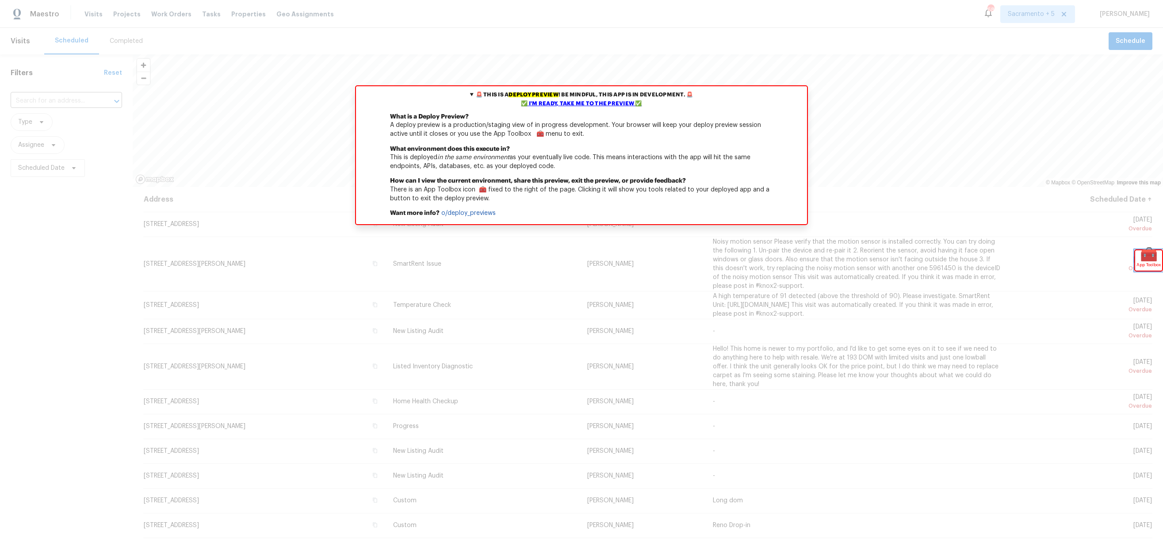
click at [1140, 254] on span "🧰" at bounding box center [1148, 254] width 27 height 9
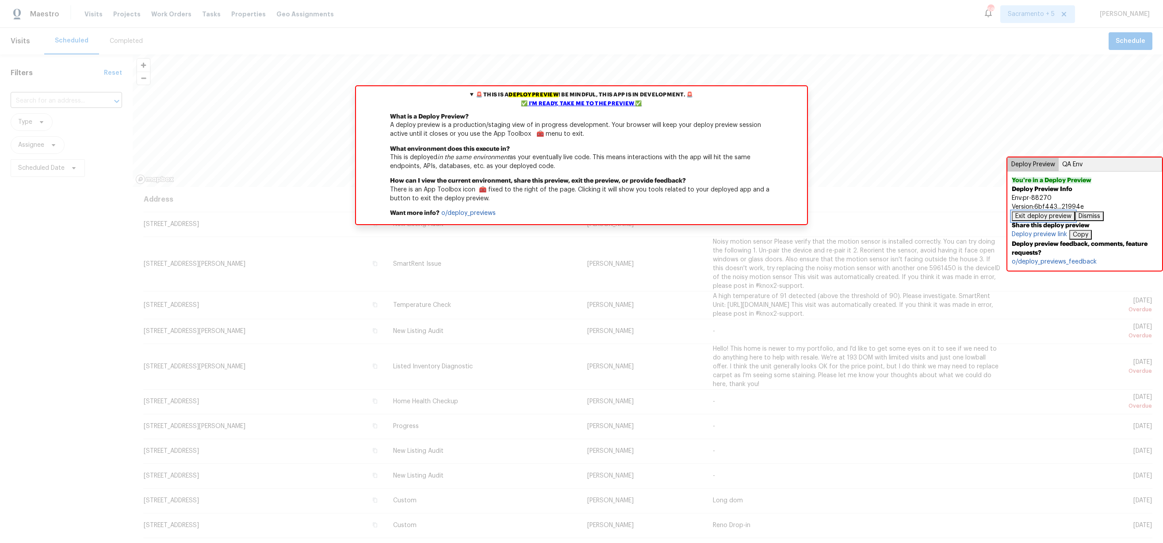
click at [1067, 218] on button "Exit deploy preview" at bounding box center [1043, 216] width 63 height 10
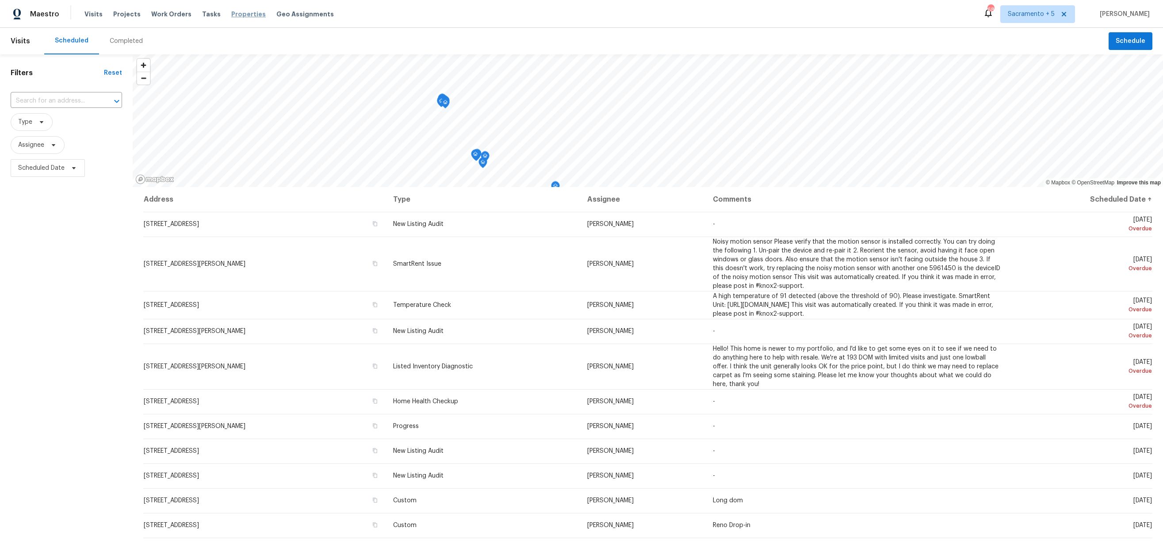
click at [231, 11] on span "Properties" at bounding box center [248, 14] width 34 height 9
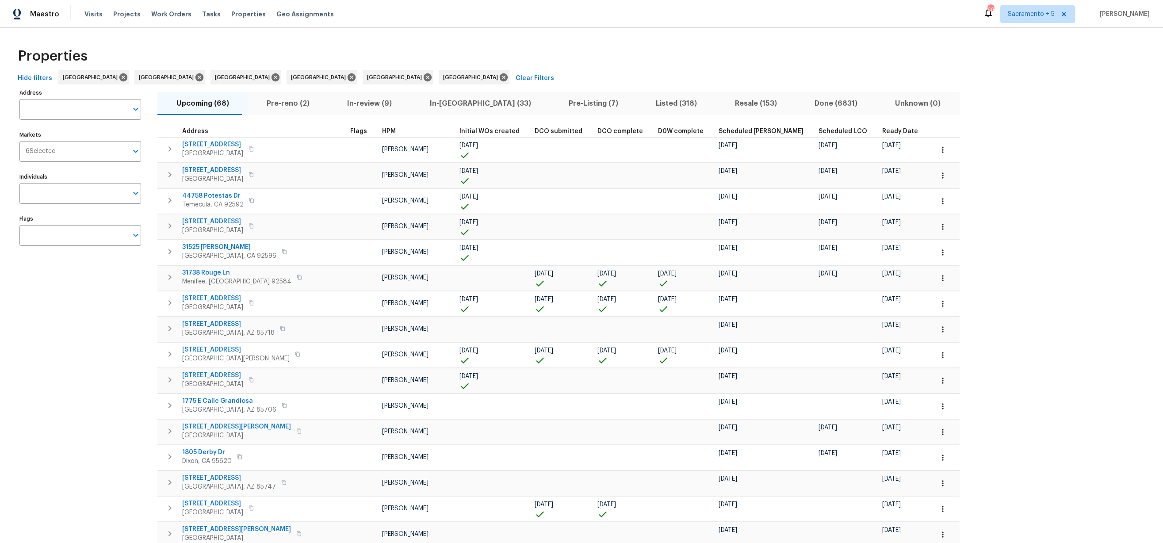
click at [555, 105] on span "Pre-Listing (7)" at bounding box center [593, 103] width 77 height 12
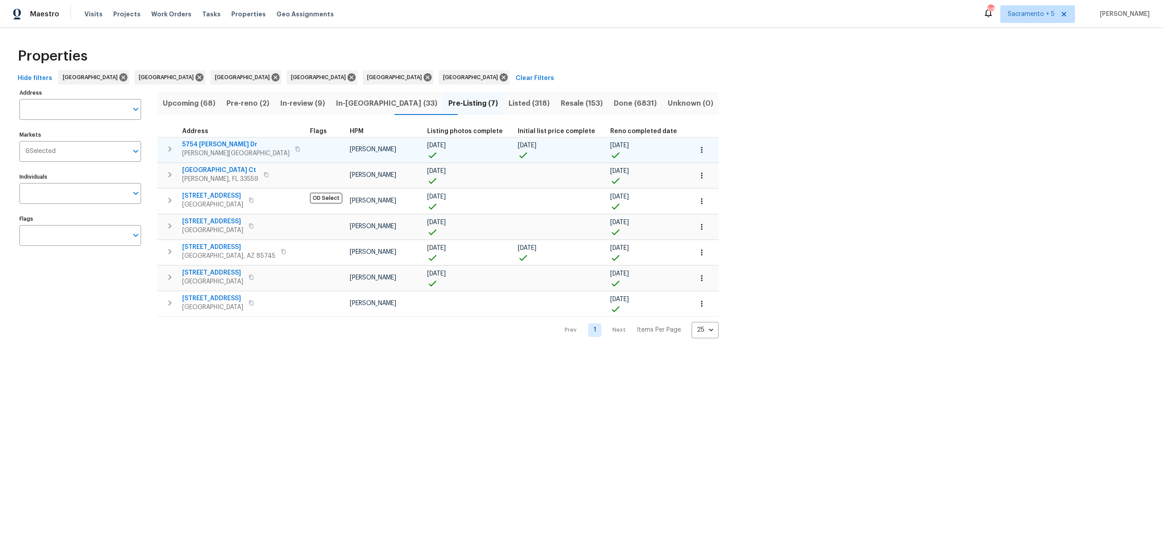
click at [214, 143] on span "5754 Kellogg Dr" at bounding box center [235, 144] width 107 height 9
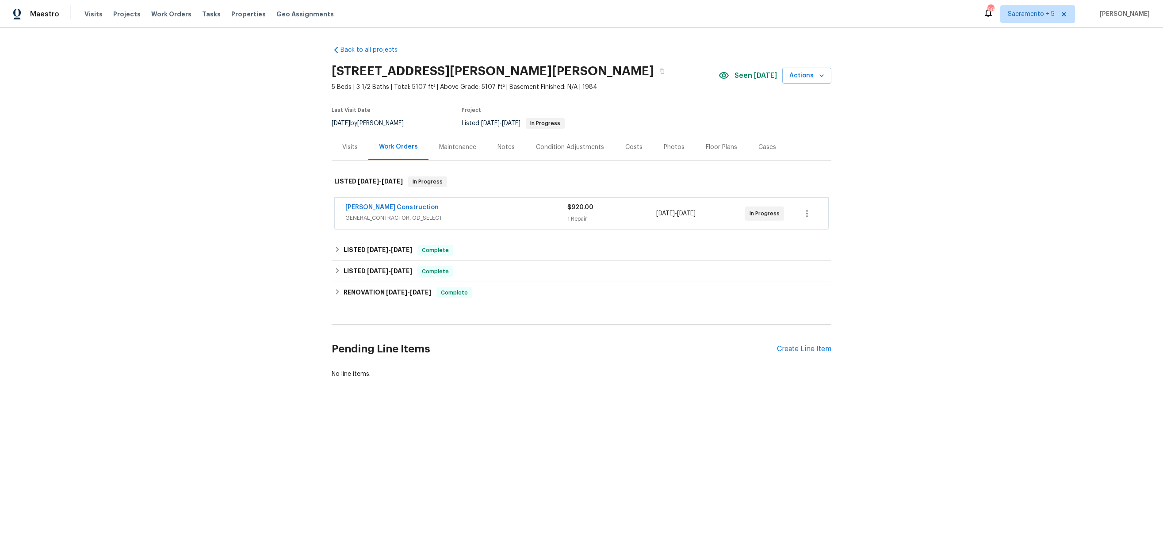
click at [578, 150] on div "Condition Adjustments" at bounding box center [570, 147] width 68 height 9
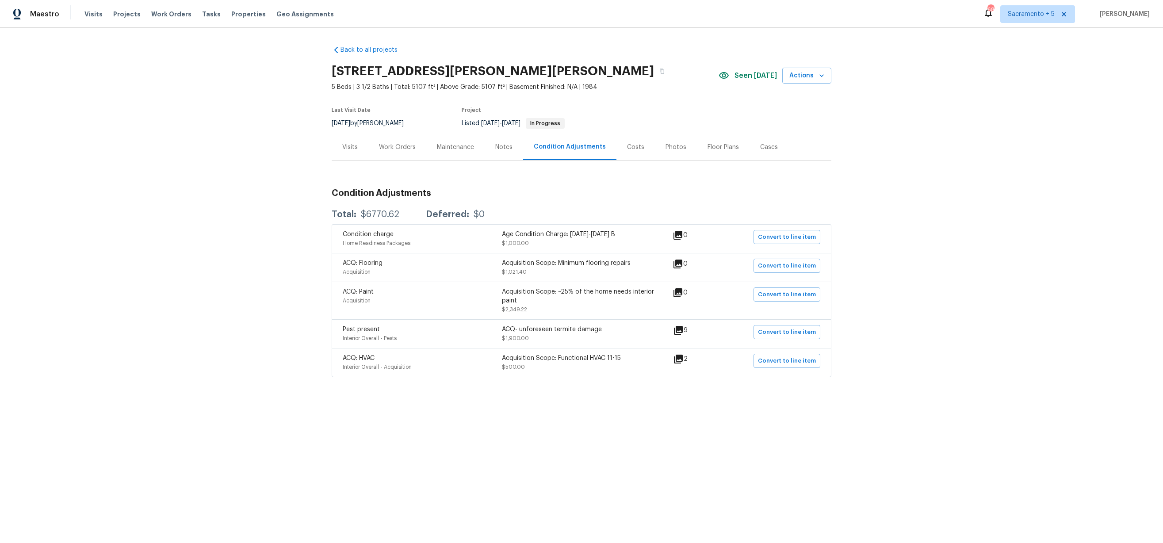
click at [630, 148] on div "Costs" at bounding box center [635, 147] width 17 height 9
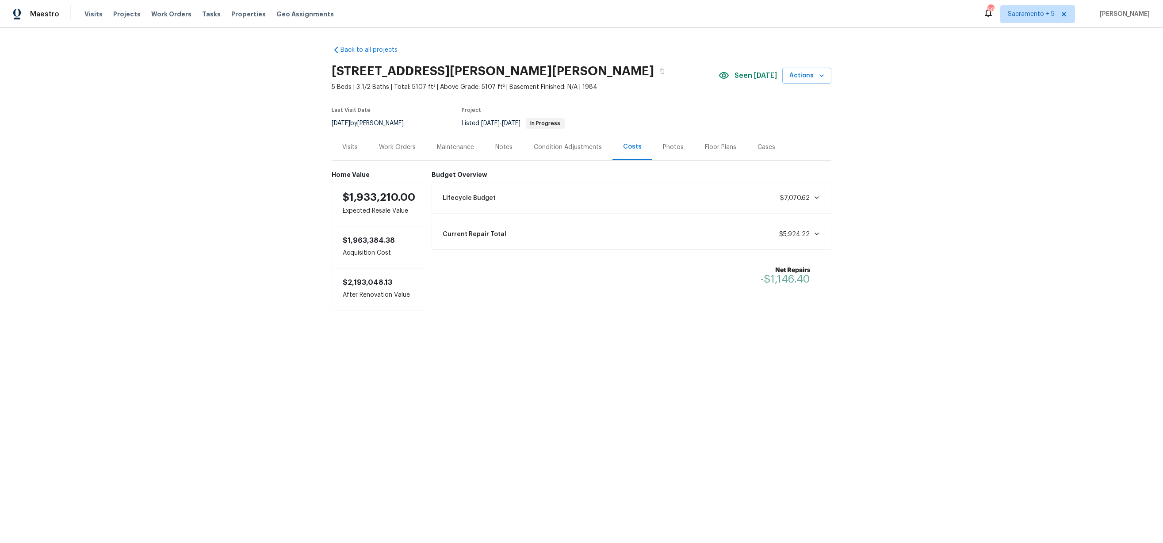
click at [513, 195] on div "Lifecycle Budget $7,070.62" at bounding box center [631, 197] width 388 height 19
click at [559, 147] on div "Condition Adjustments" at bounding box center [568, 147] width 68 height 9
